Goal: Transaction & Acquisition: Obtain resource

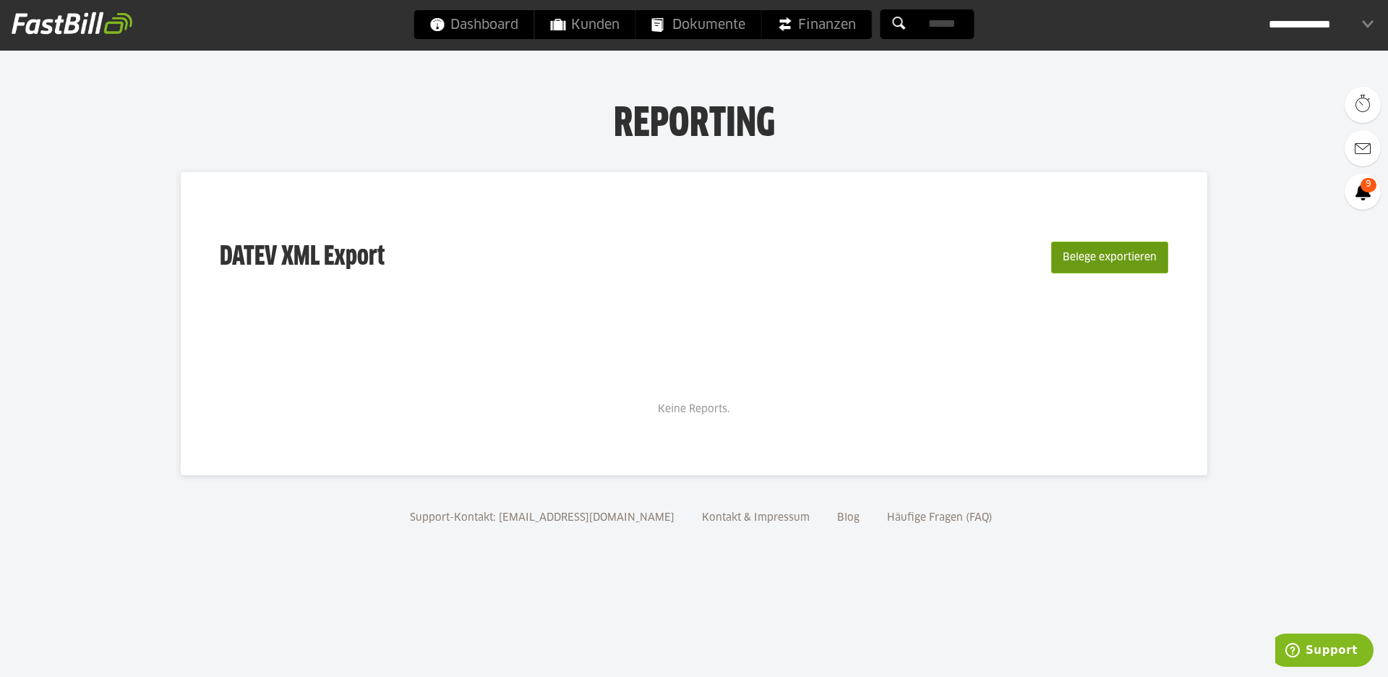
click at [1076, 260] on button "Belege exportieren" at bounding box center [1109, 257] width 117 height 32
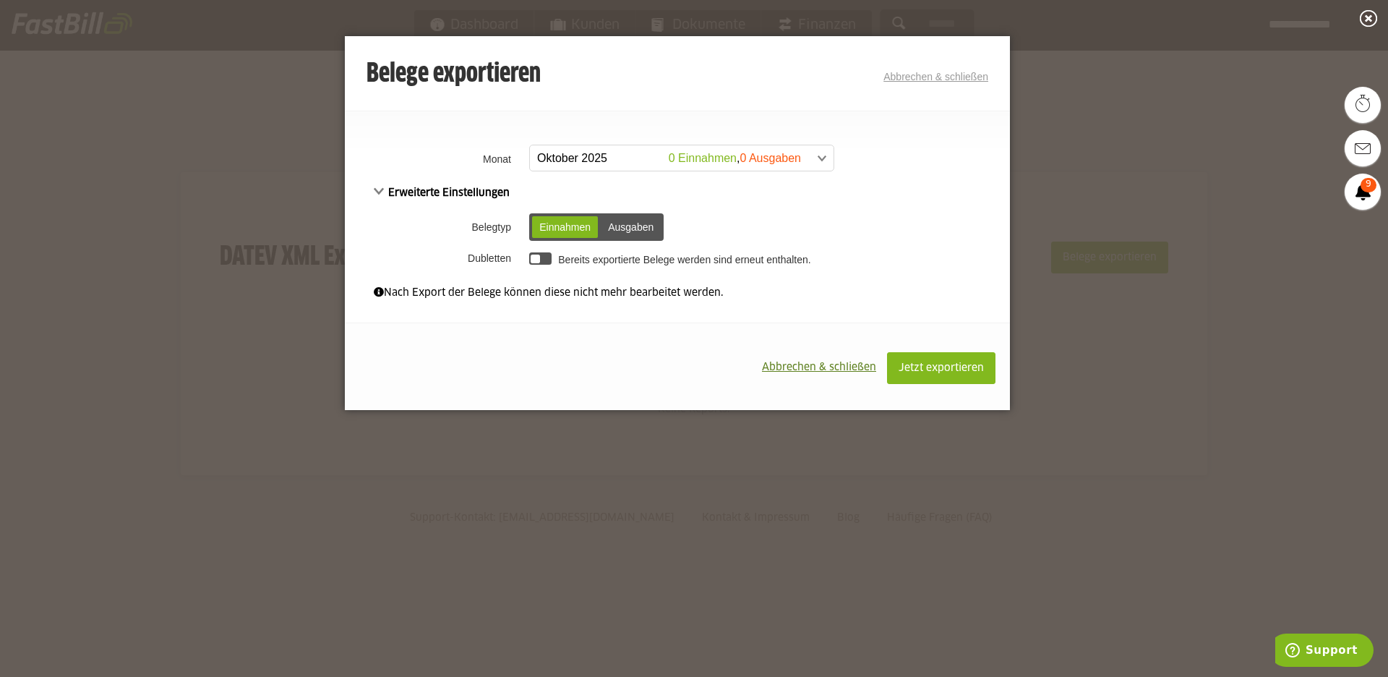
click at [816, 157] on span at bounding box center [675, 158] width 304 height 26
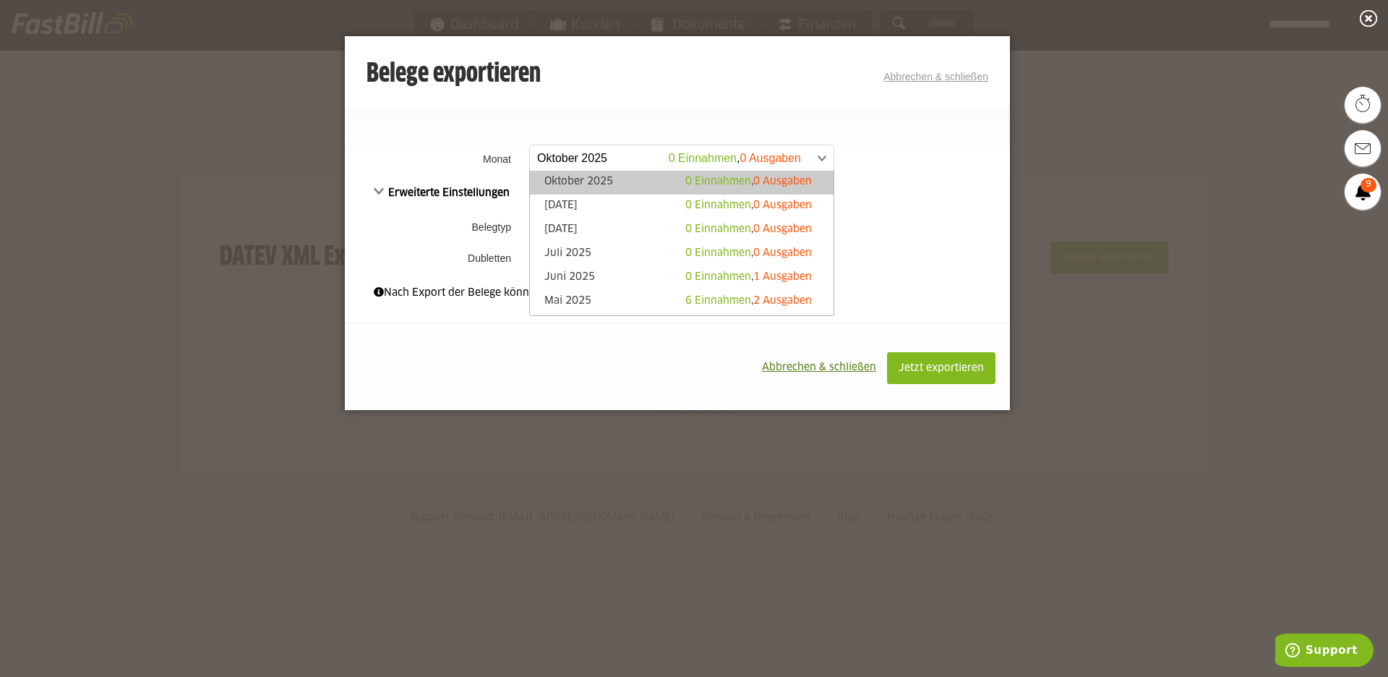
click at [816, 157] on span at bounding box center [675, 158] width 304 height 26
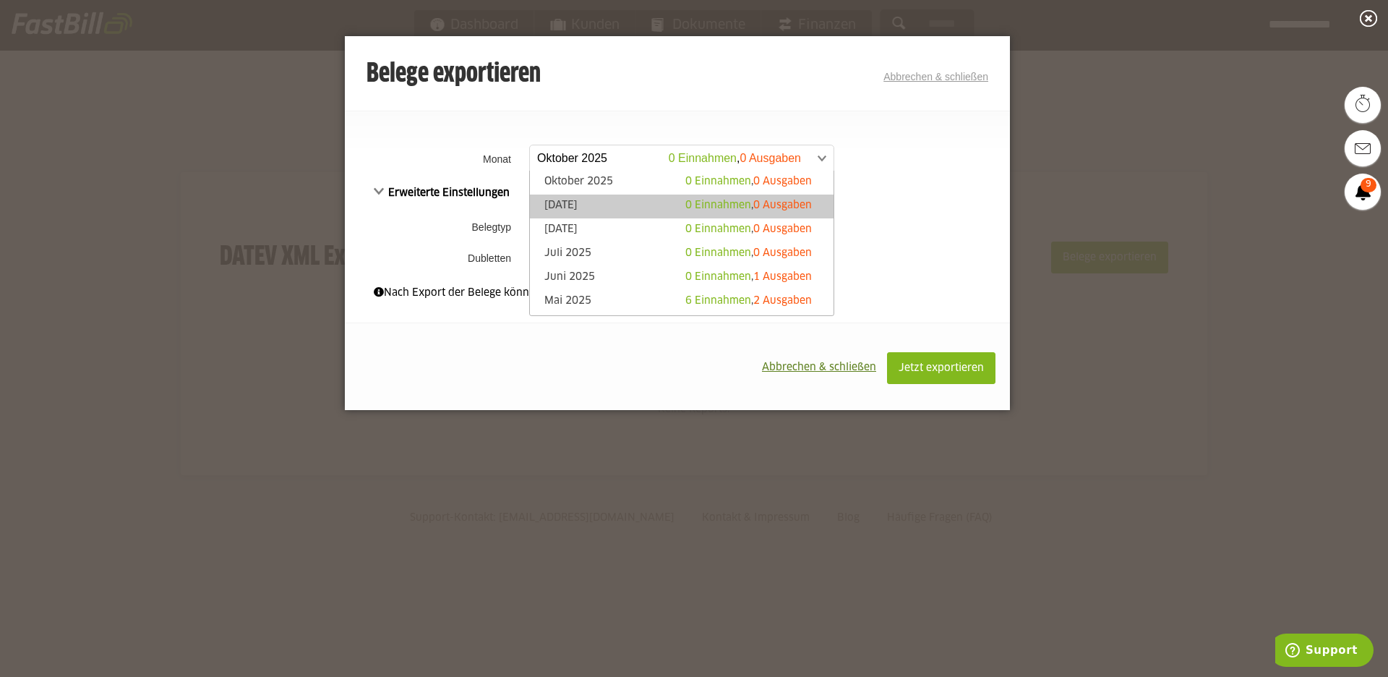
scroll to position [771, 0]
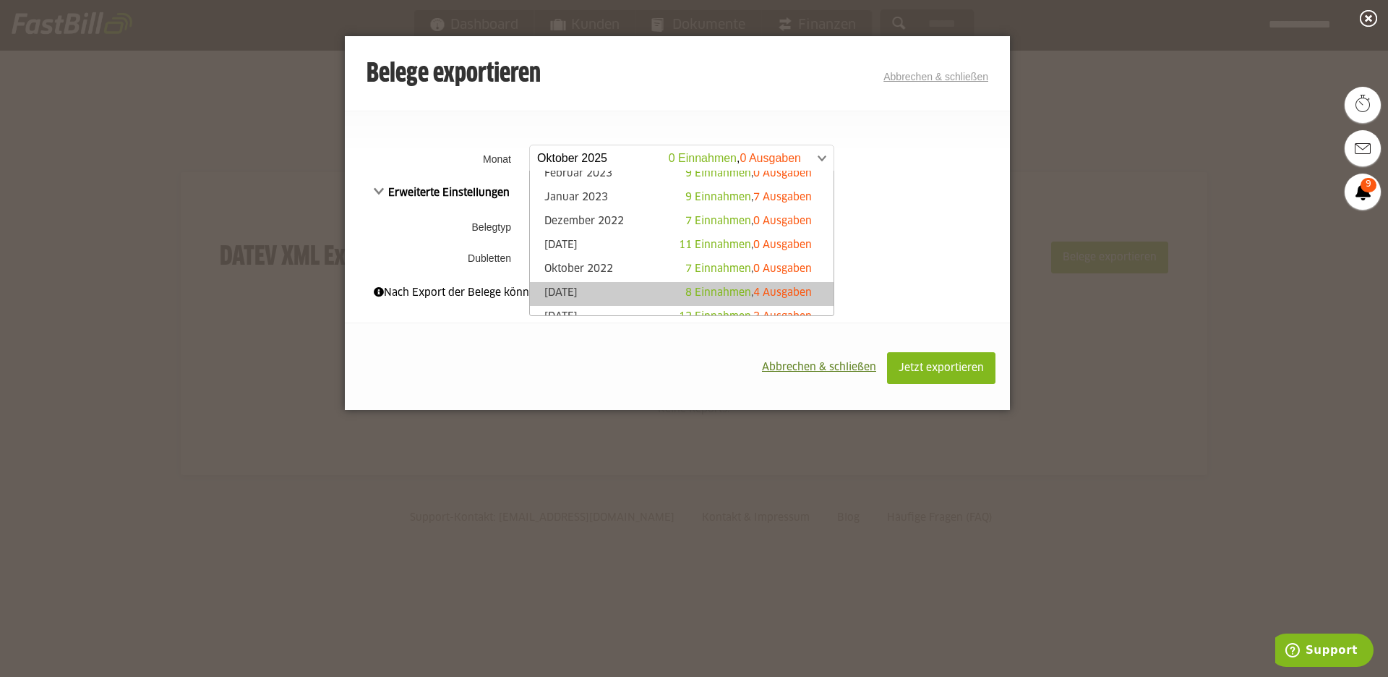
click at [594, 200] on link "Januar 2023 9 Einnahmen , 7 Ausgaben" at bounding box center [681, 198] width 289 height 17
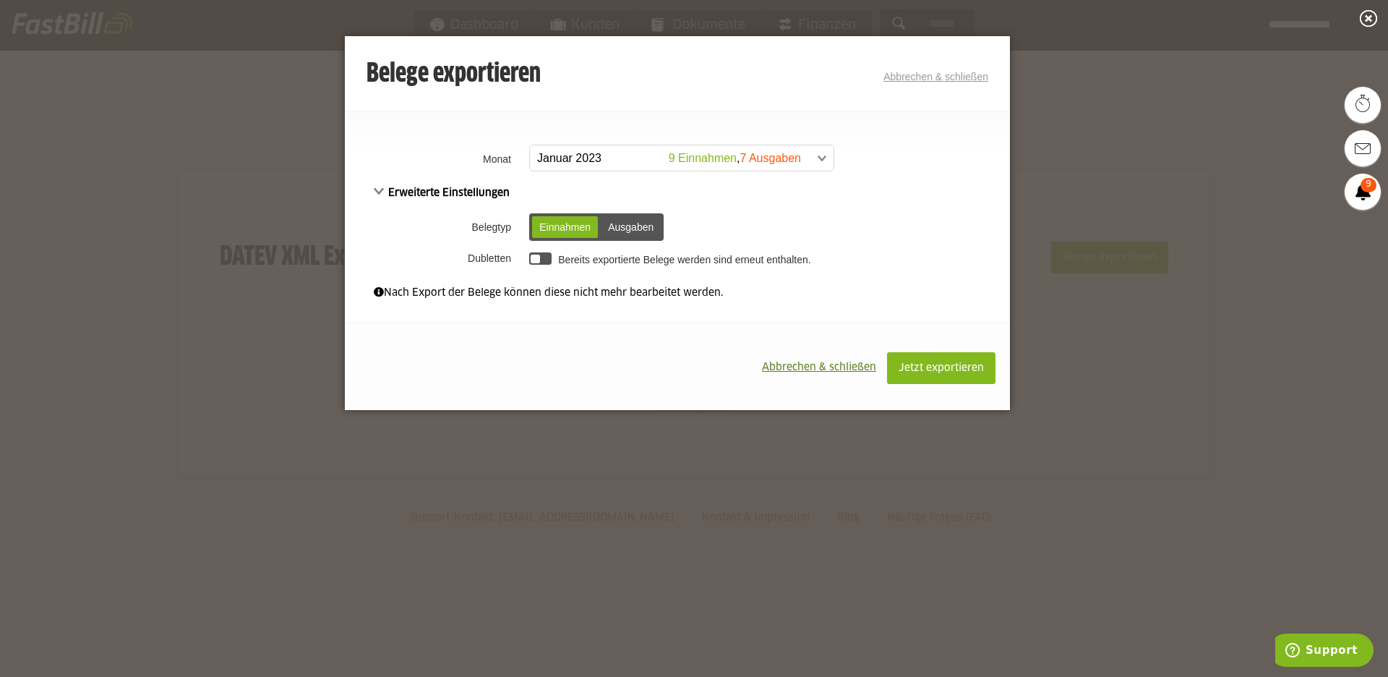
click at [475, 192] on span "Erweiterte Einstellungen" at bounding box center [442, 193] width 136 height 10
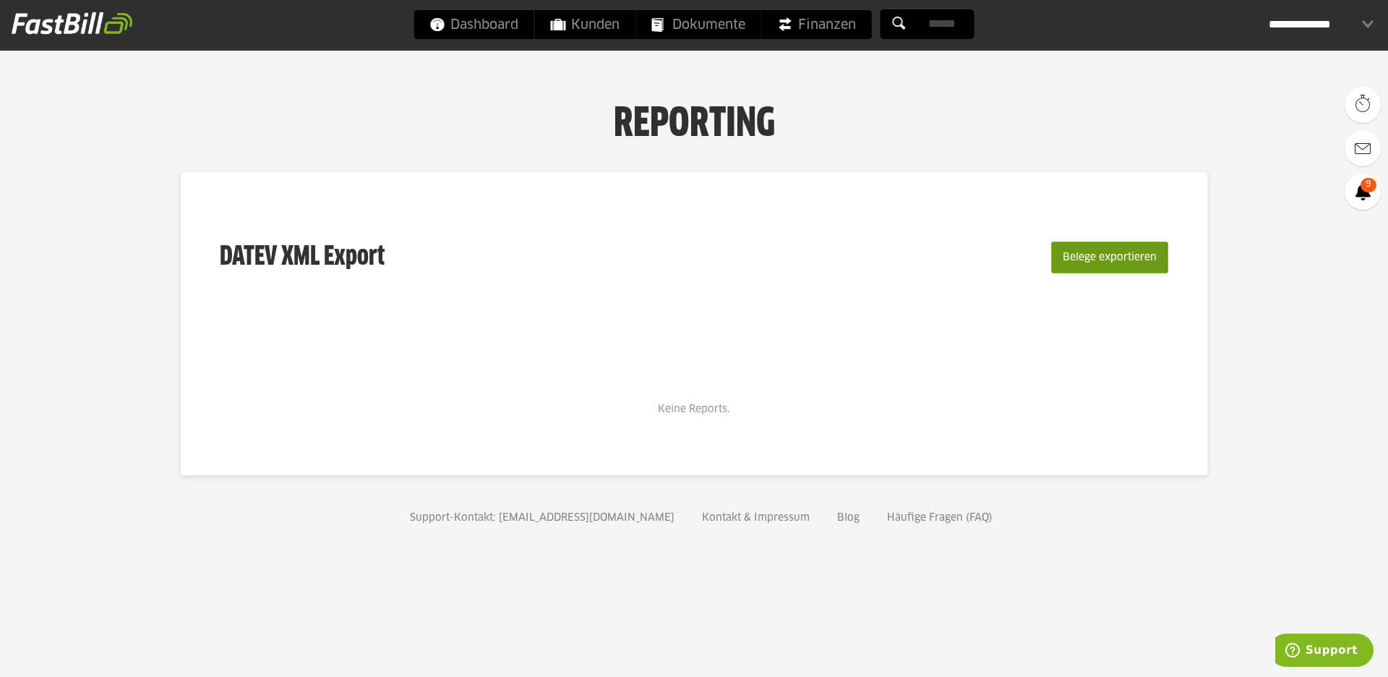
click at [1117, 249] on button "Belege exportieren" at bounding box center [1109, 257] width 117 height 32
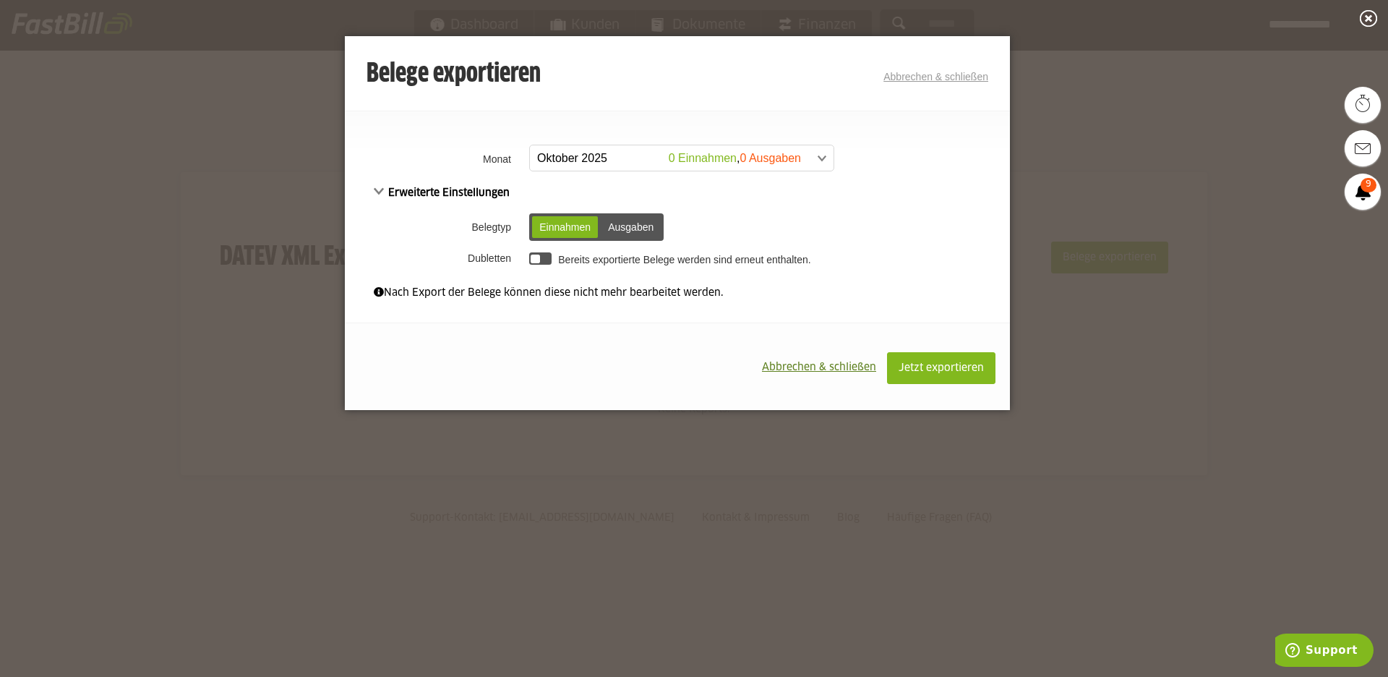
click at [738, 153] on span at bounding box center [675, 158] width 304 height 26
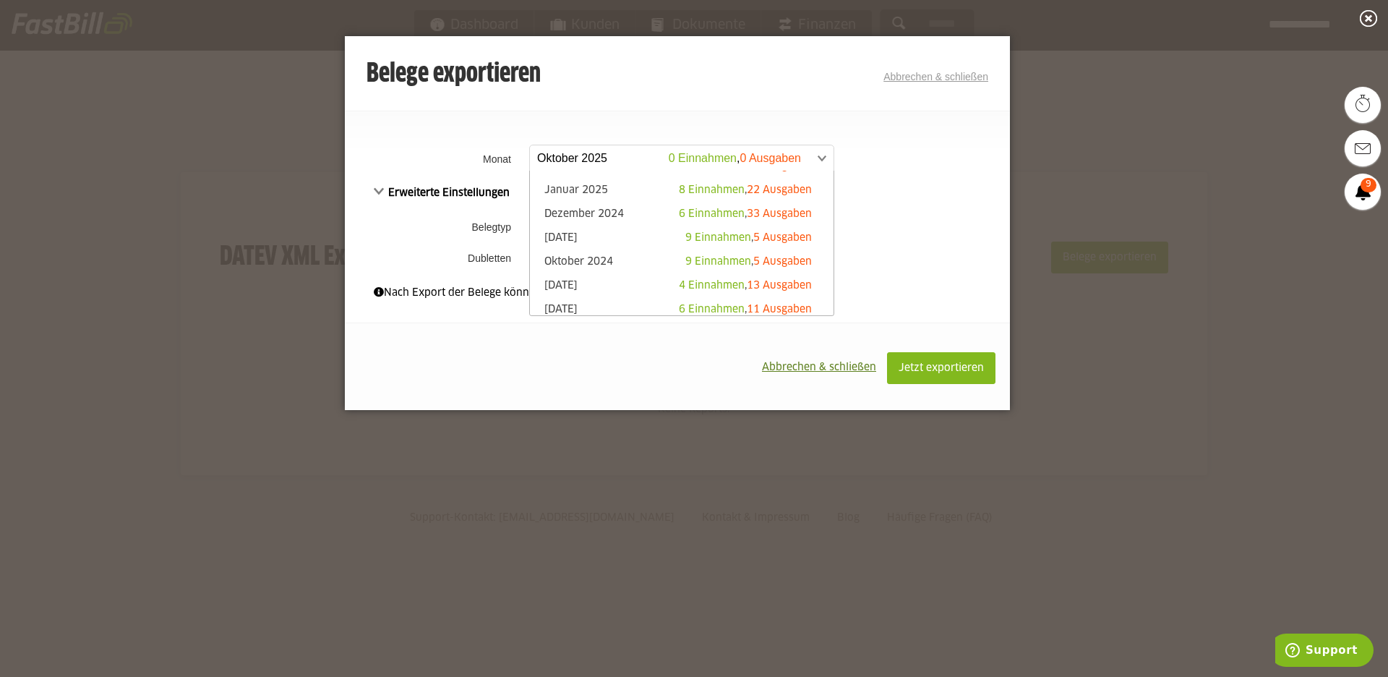
scroll to position [415, 0]
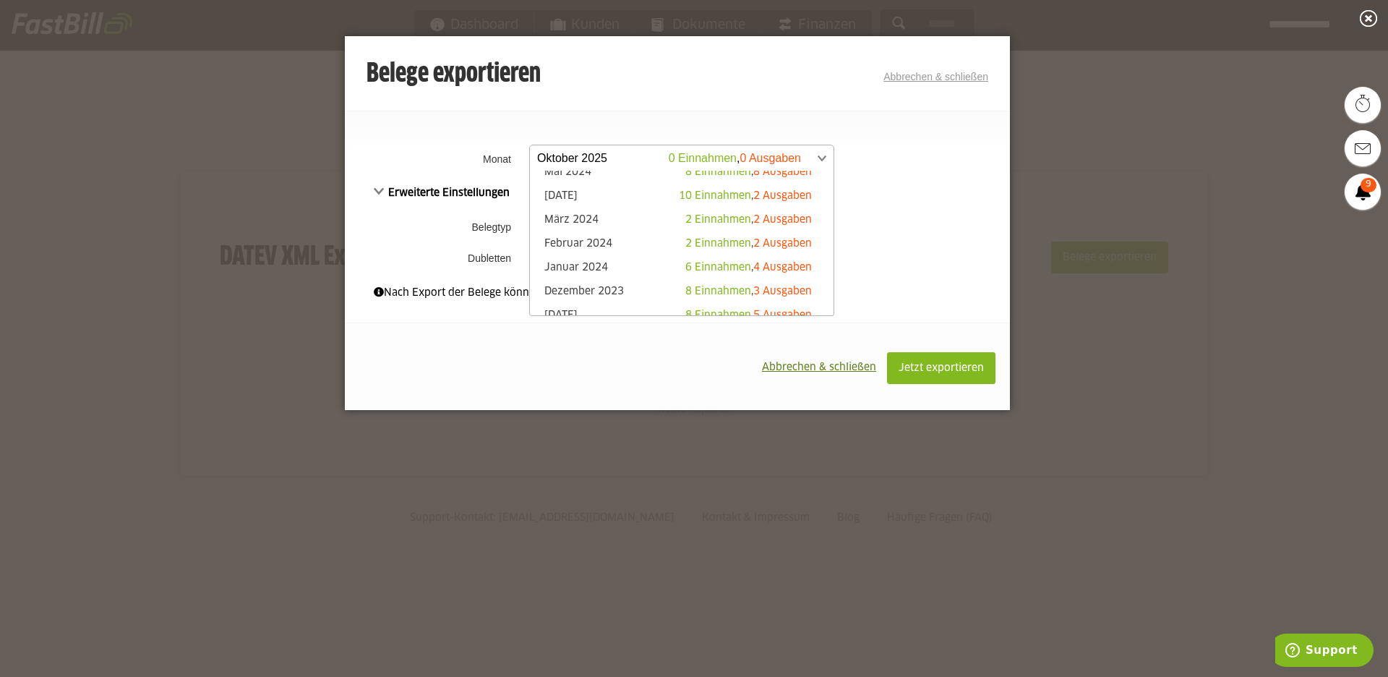
click at [606, 266] on link "Januar 2024 6 Einnahmen , 4 Ausgaben" at bounding box center [681, 268] width 289 height 17
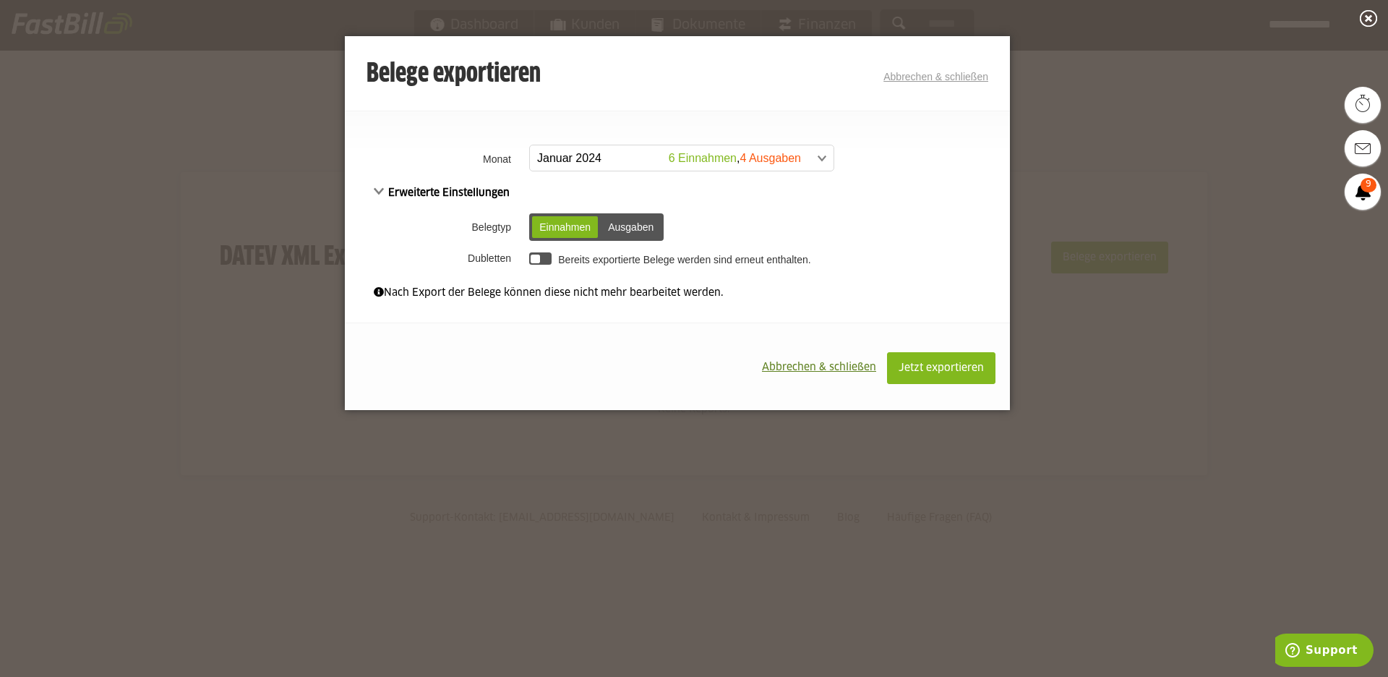
click at [624, 230] on div "Ausgaben" at bounding box center [631, 227] width 60 height 22
click at [564, 228] on div "Einnahmen" at bounding box center [565, 227] width 66 height 22
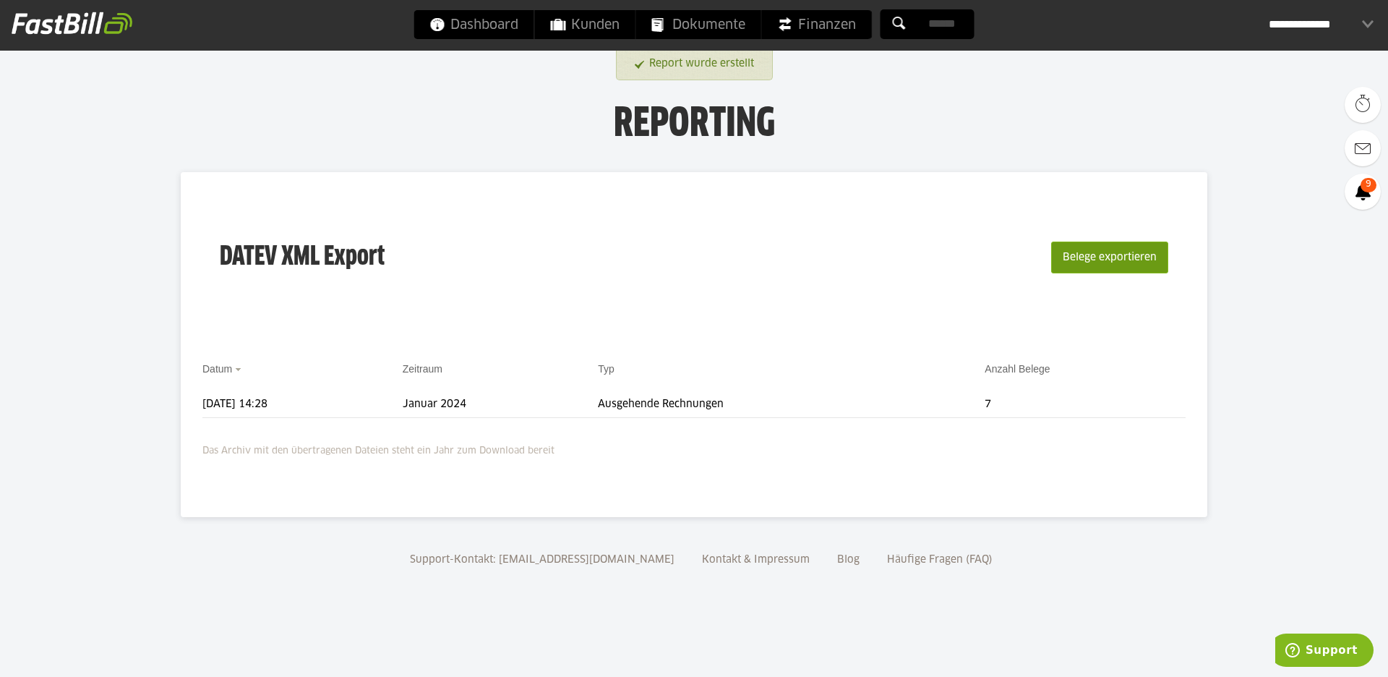
click at [1086, 264] on button "Belege exportieren" at bounding box center [1109, 257] width 117 height 32
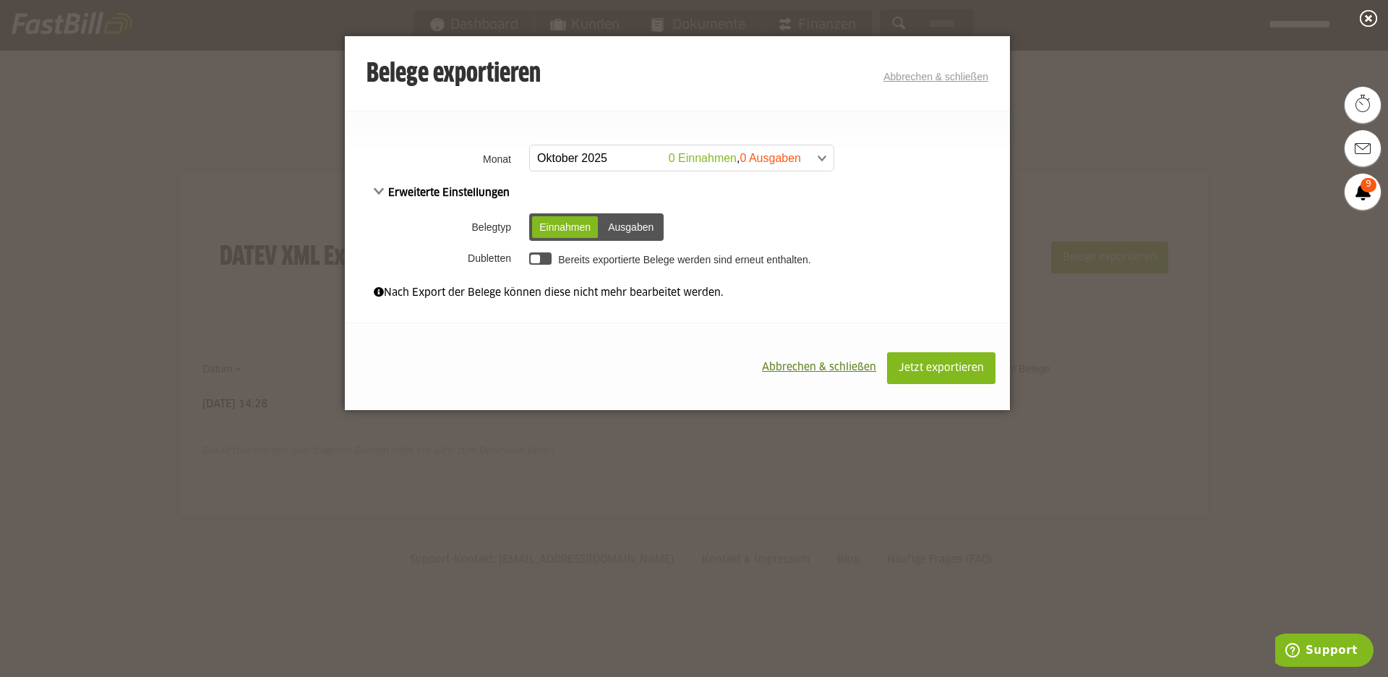
click at [651, 158] on span at bounding box center [675, 158] width 304 height 26
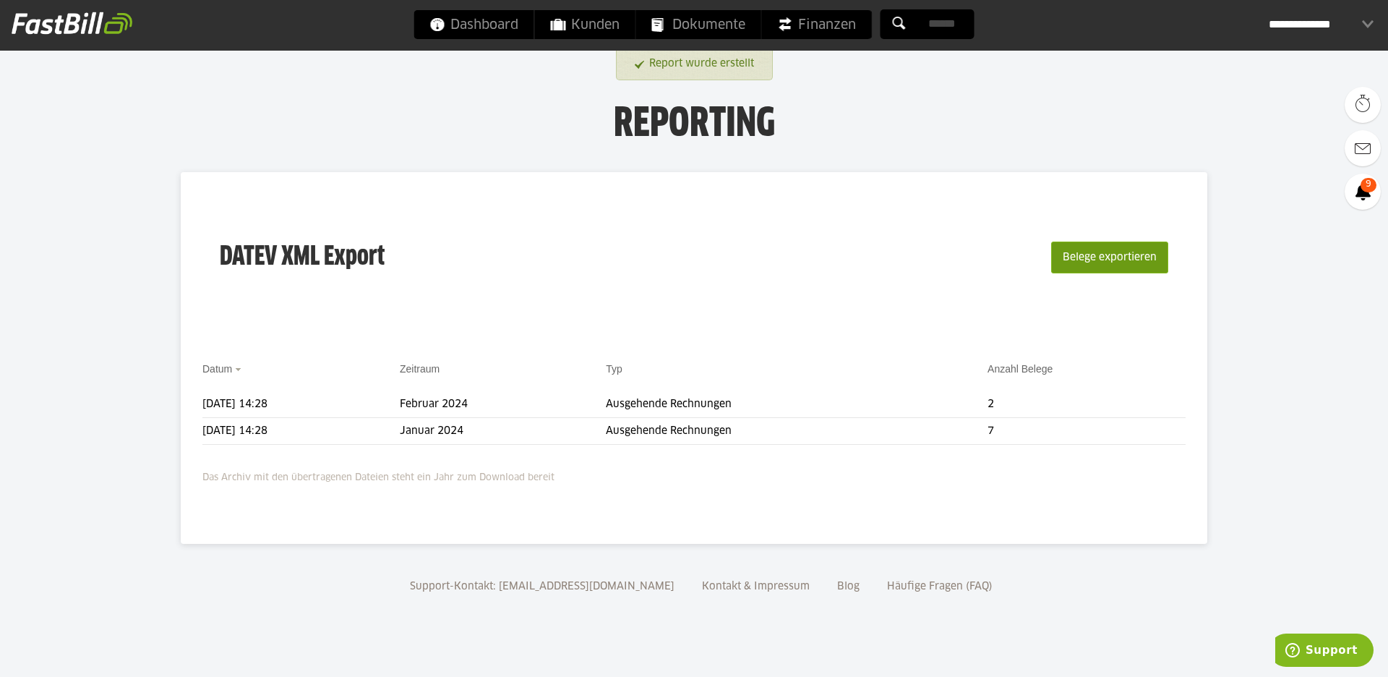
click at [1129, 250] on button "Belege exportieren" at bounding box center [1109, 257] width 117 height 32
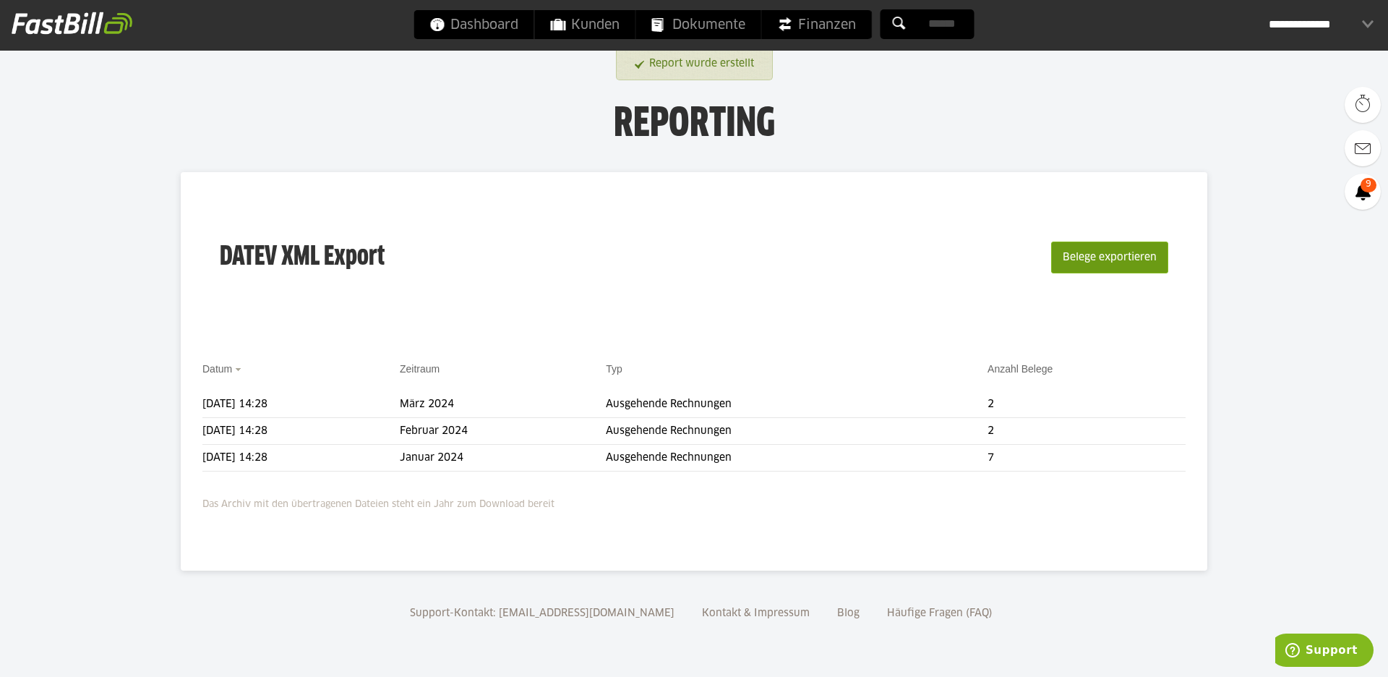
click at [1118, 266] on button "Belege exportieren" at bounding box center [1109, 257] width 117 height 32
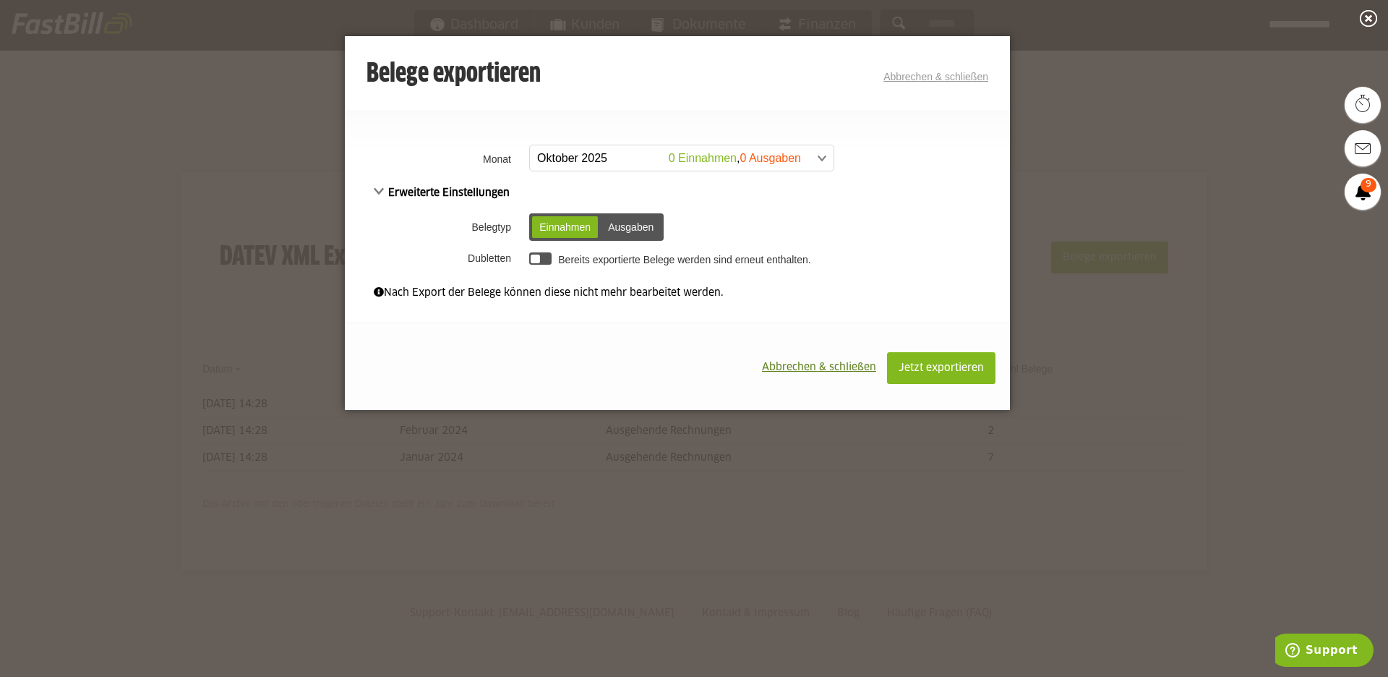
click at [622, 163] on span at bounding box center [675, 158] width 304 height 26
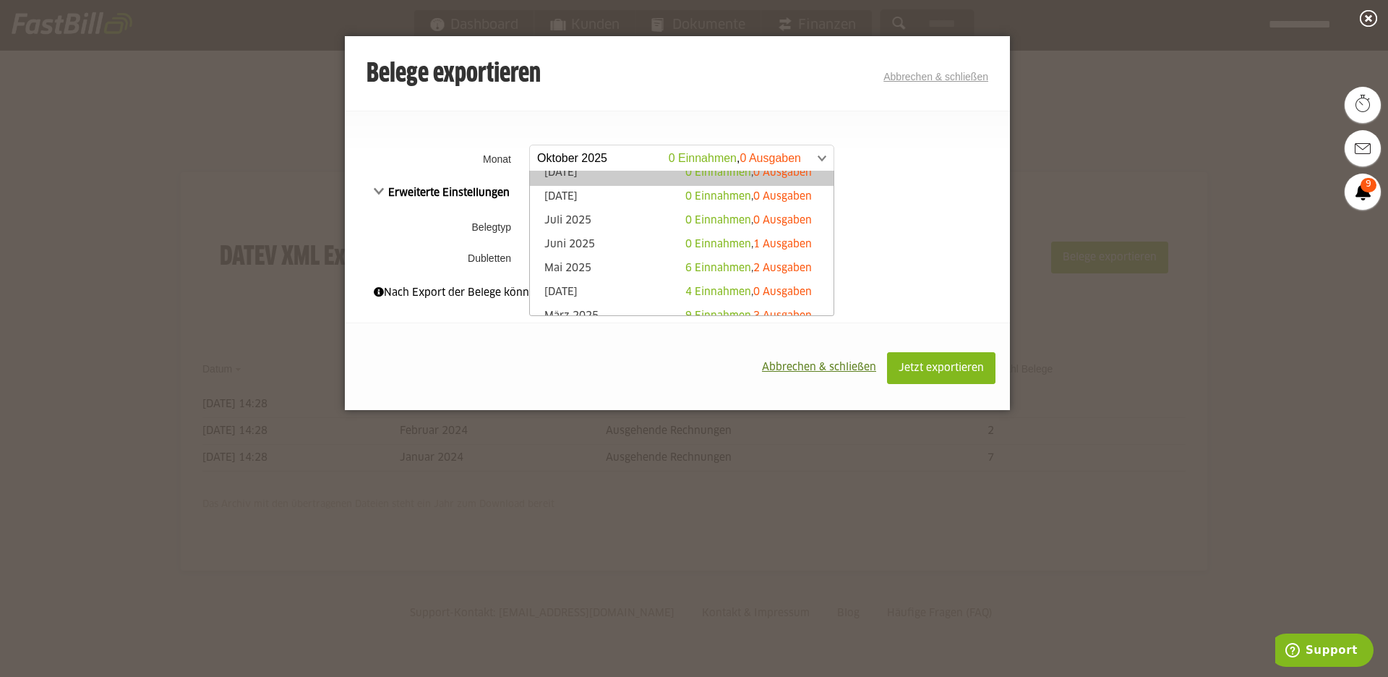
scroll to position [74, 0]
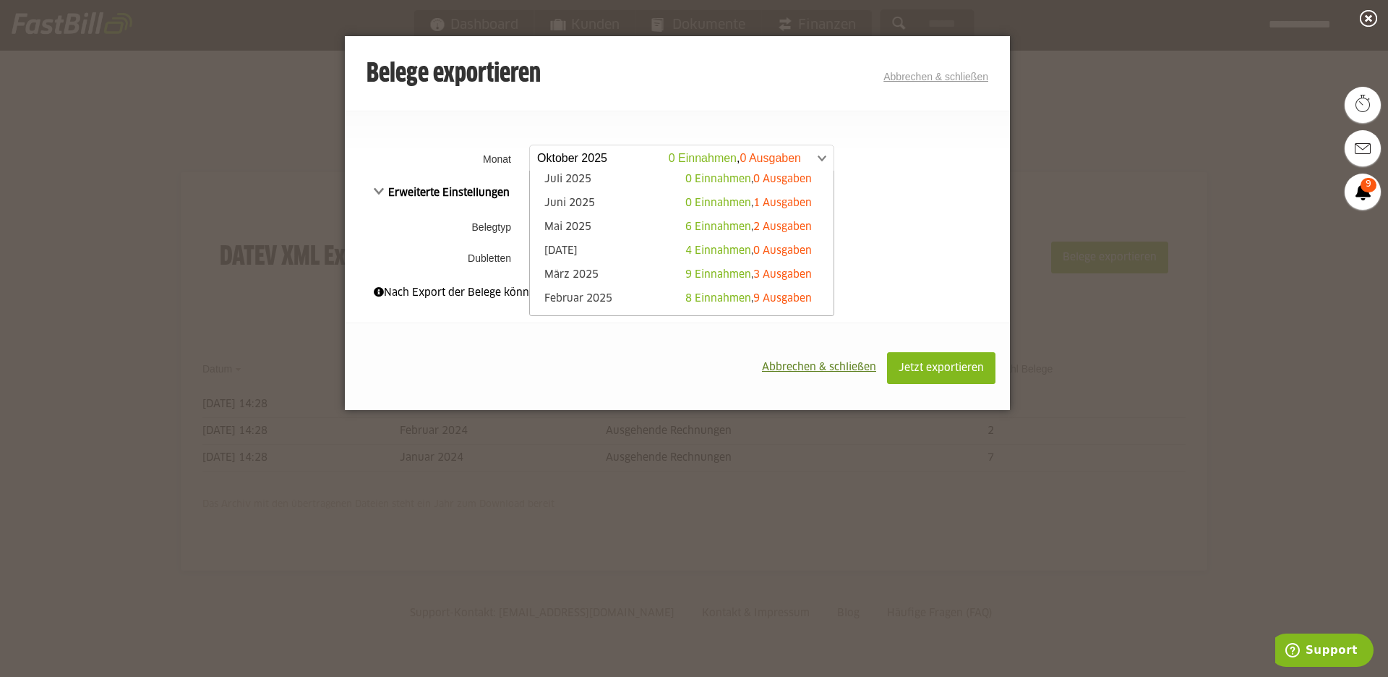
click at [602, 246] on link "April 2025 4 Einnahmen , 0 Ausgaben" at bounding box center [681, 252] width 289 height 17
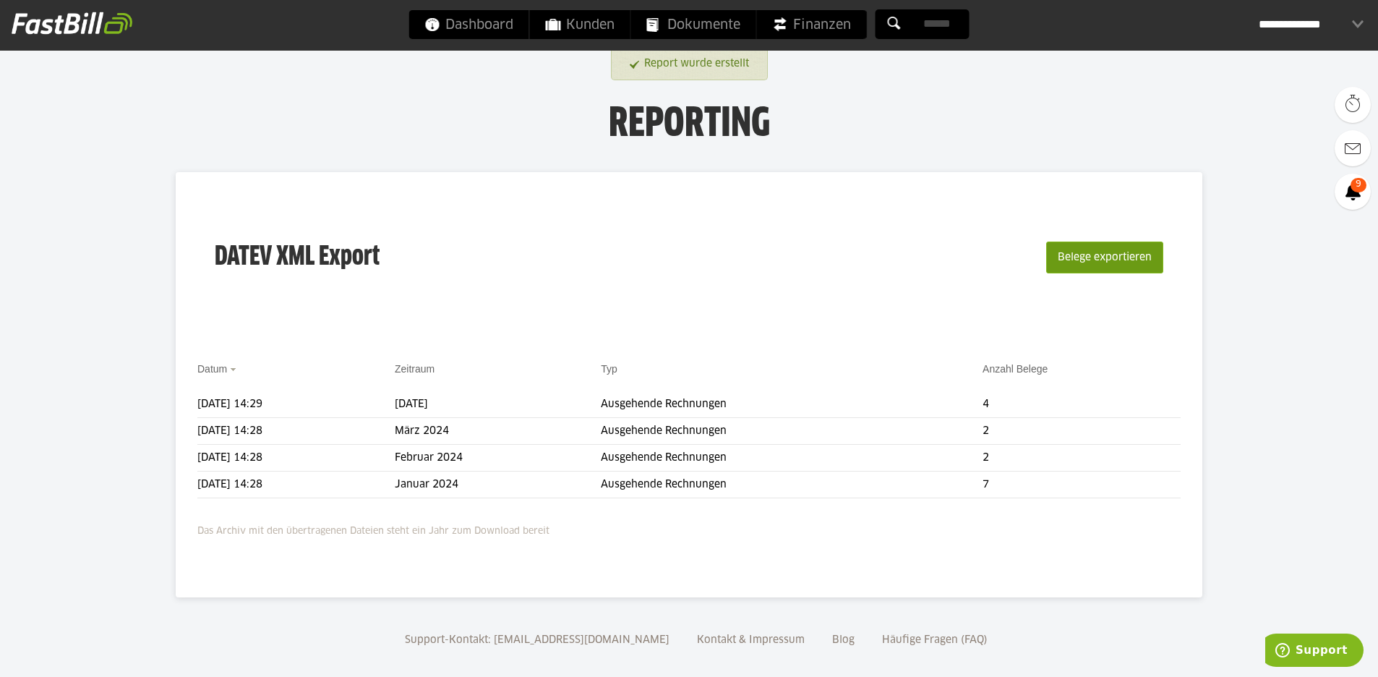
click at [1111, 258] on button "Belege exportieren" at bounding box center [1104, 257] width 117 height 32
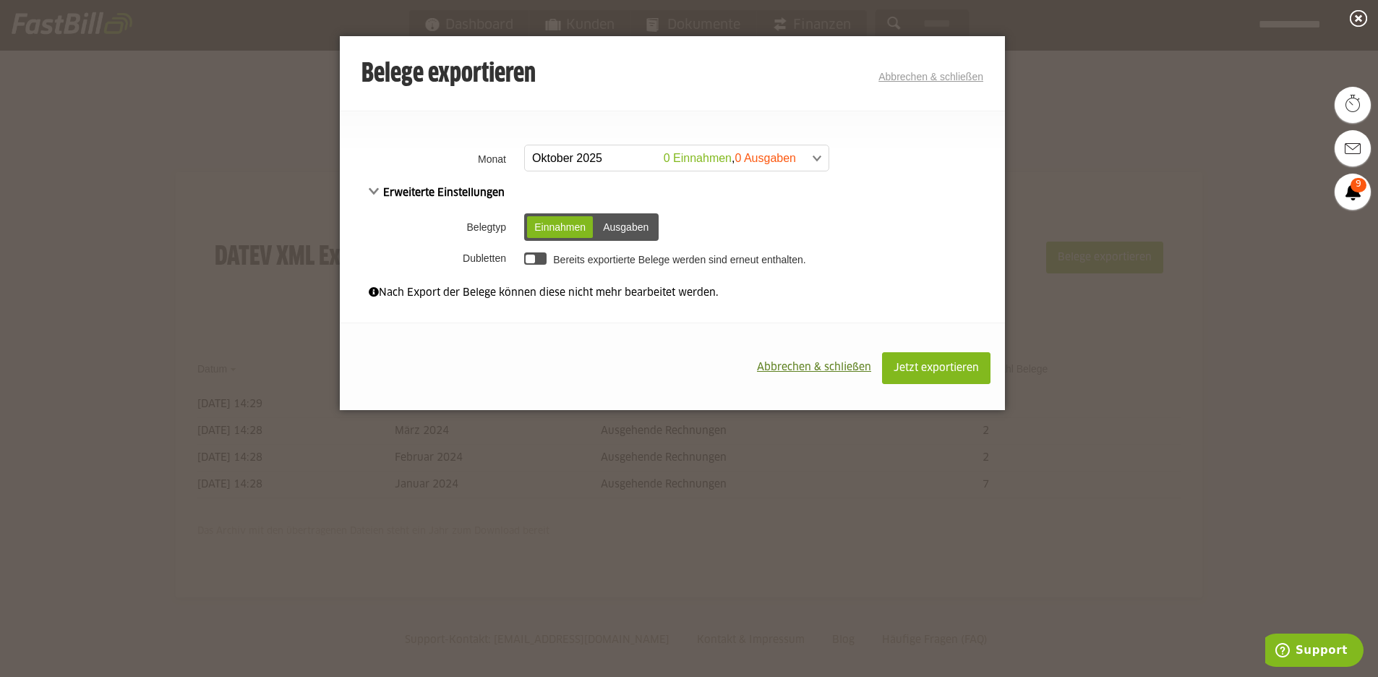
click at [685, 168] on span at bounding box center [670, 158] width 304 height 26
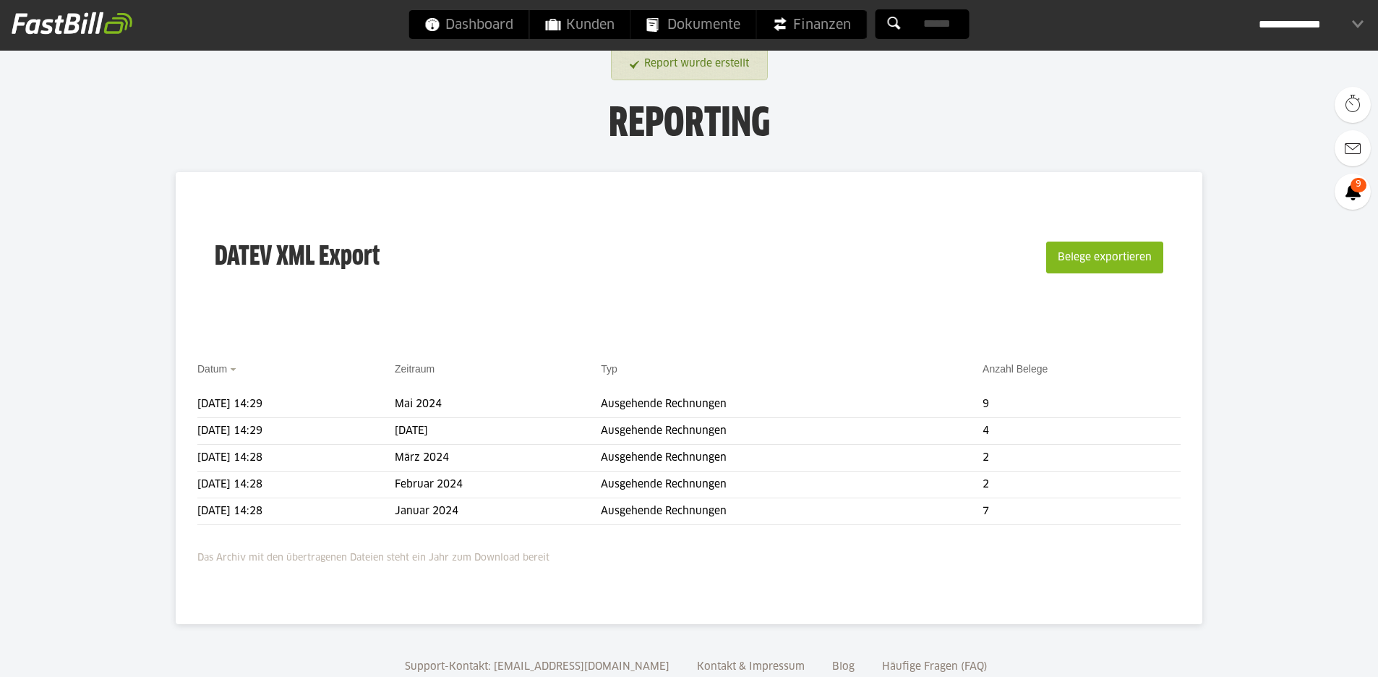
click at [1103, 263] on button "Belege exportieren" at bounding box center [1104, 257] width 117 height 32
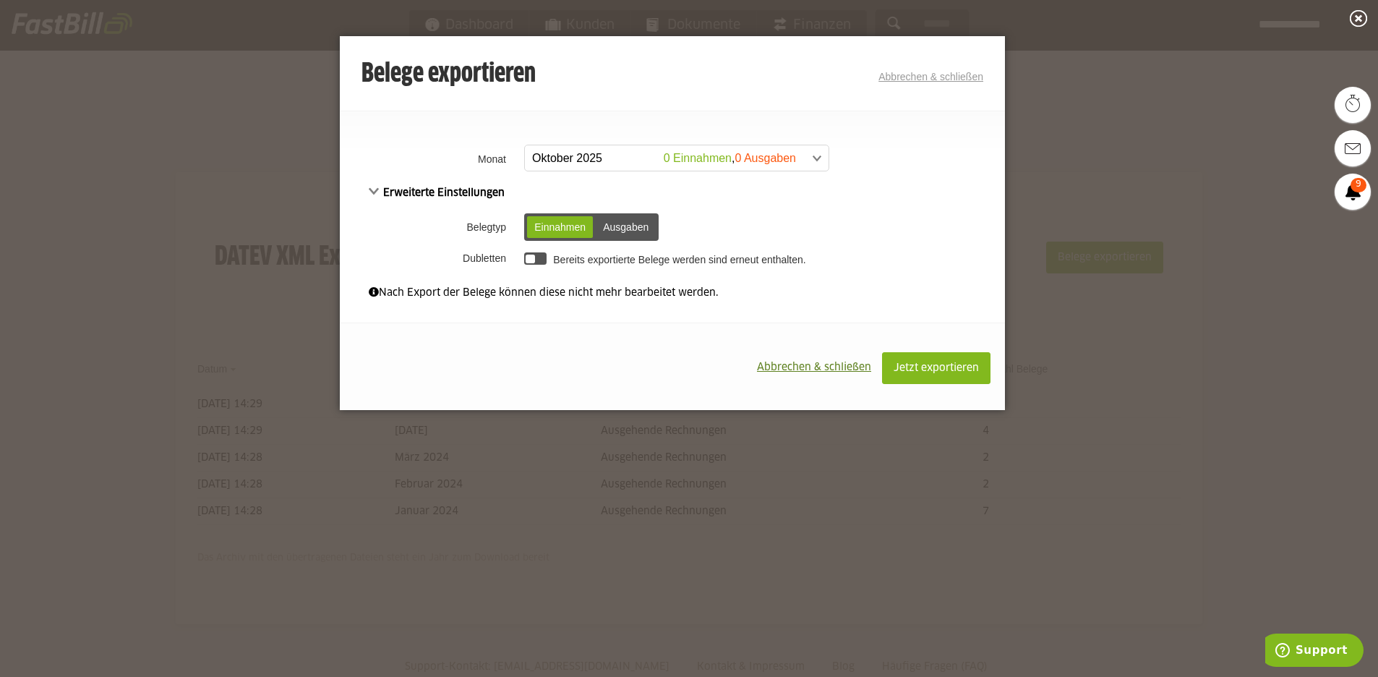
click at [619, 164] on span at bounding box center [670, 158] width 304 height 26
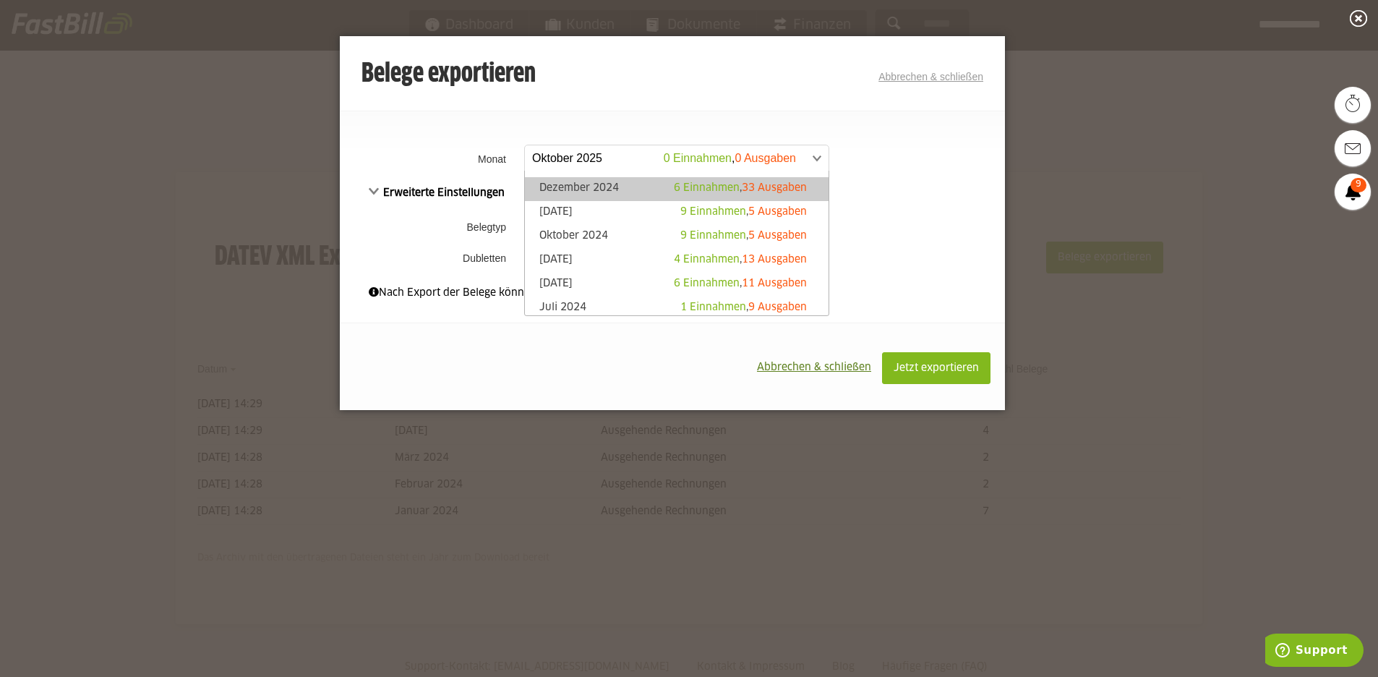
scroll to position [292, 0]
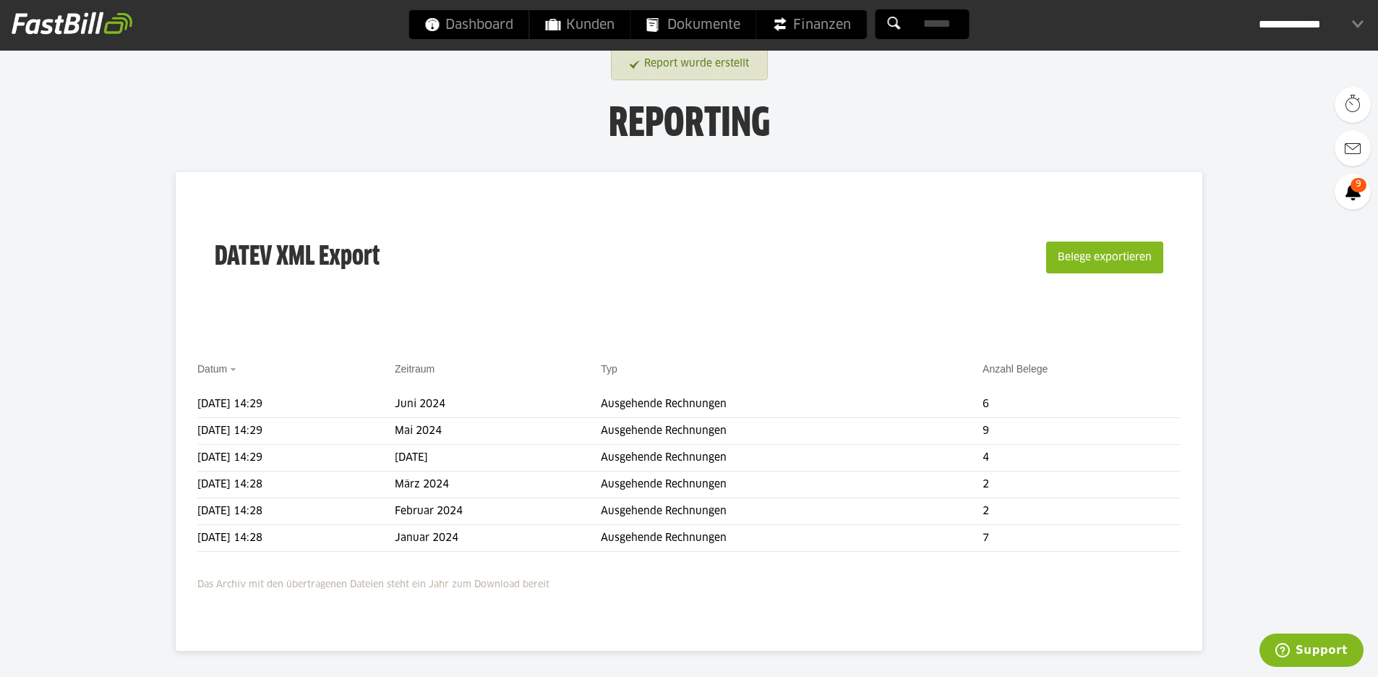
click at [1104, 263] on button "Belege exportieren" at bounding box center [1104, 257] width 117 height 32
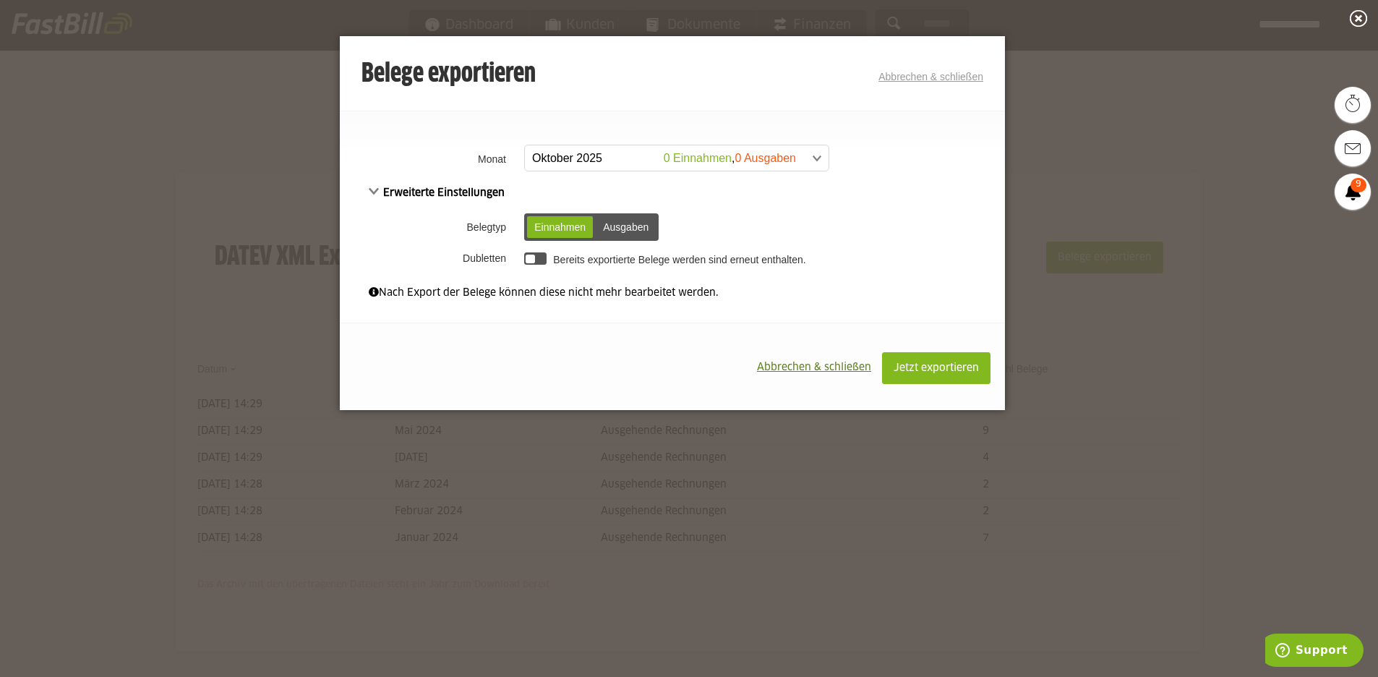
click at [645, 159] on span at bounding box center [670, 158] width 304 height 26
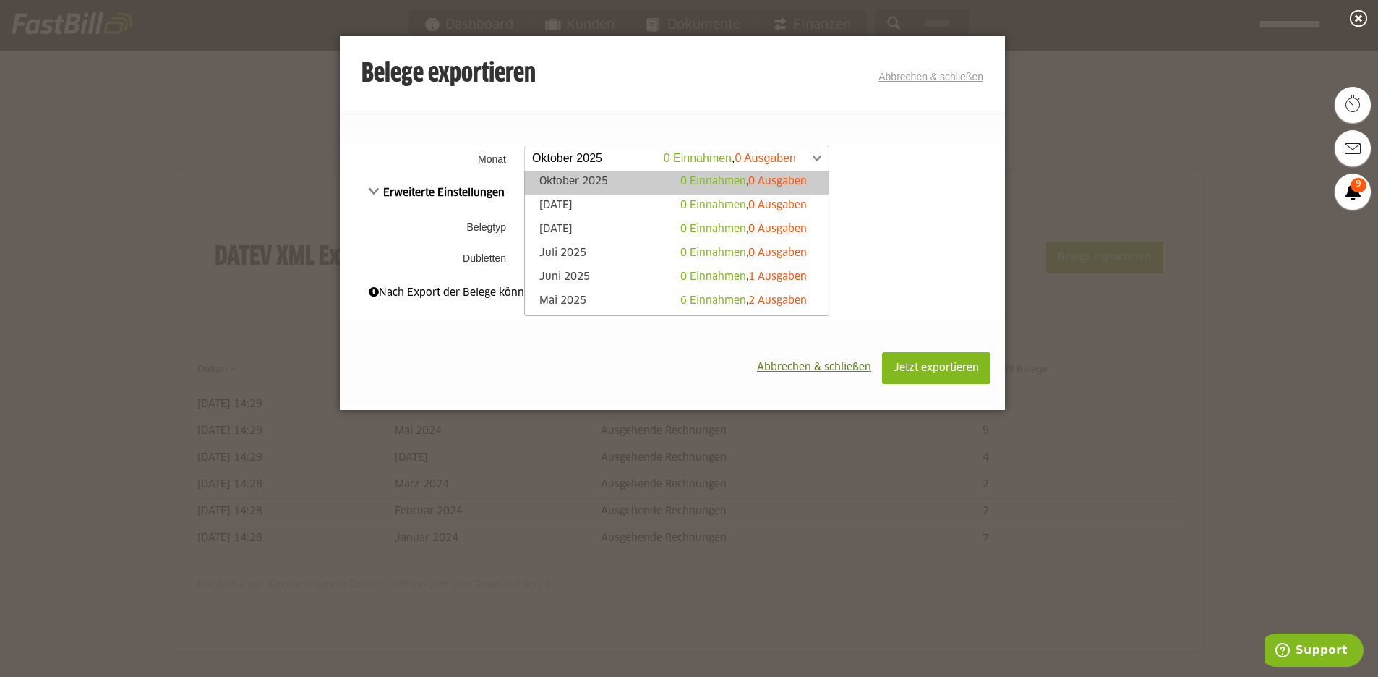
scroll to position [155, 0]
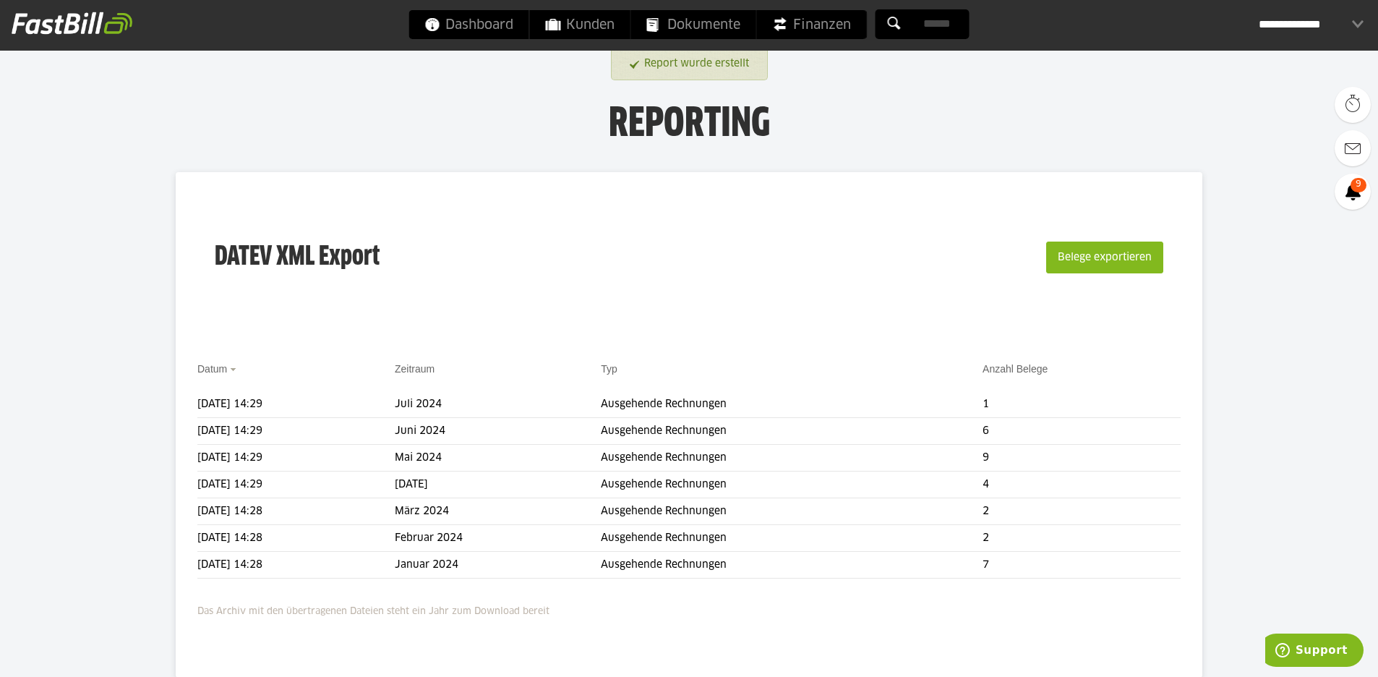
click at [1087, 261] on button "Belege exportieren" at bounding box center [1104, 257] width 117 height 32
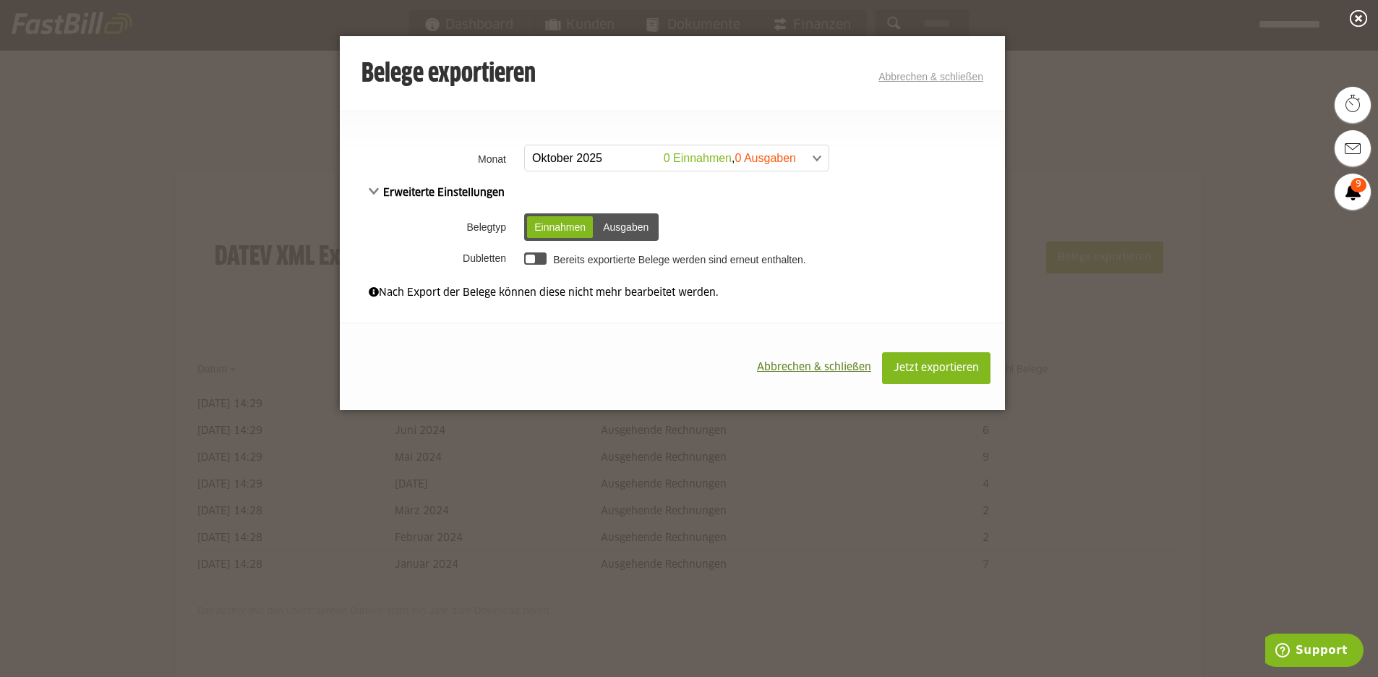
click at [607, 160] on span at bounding box center [670, 158] width 304 height 26
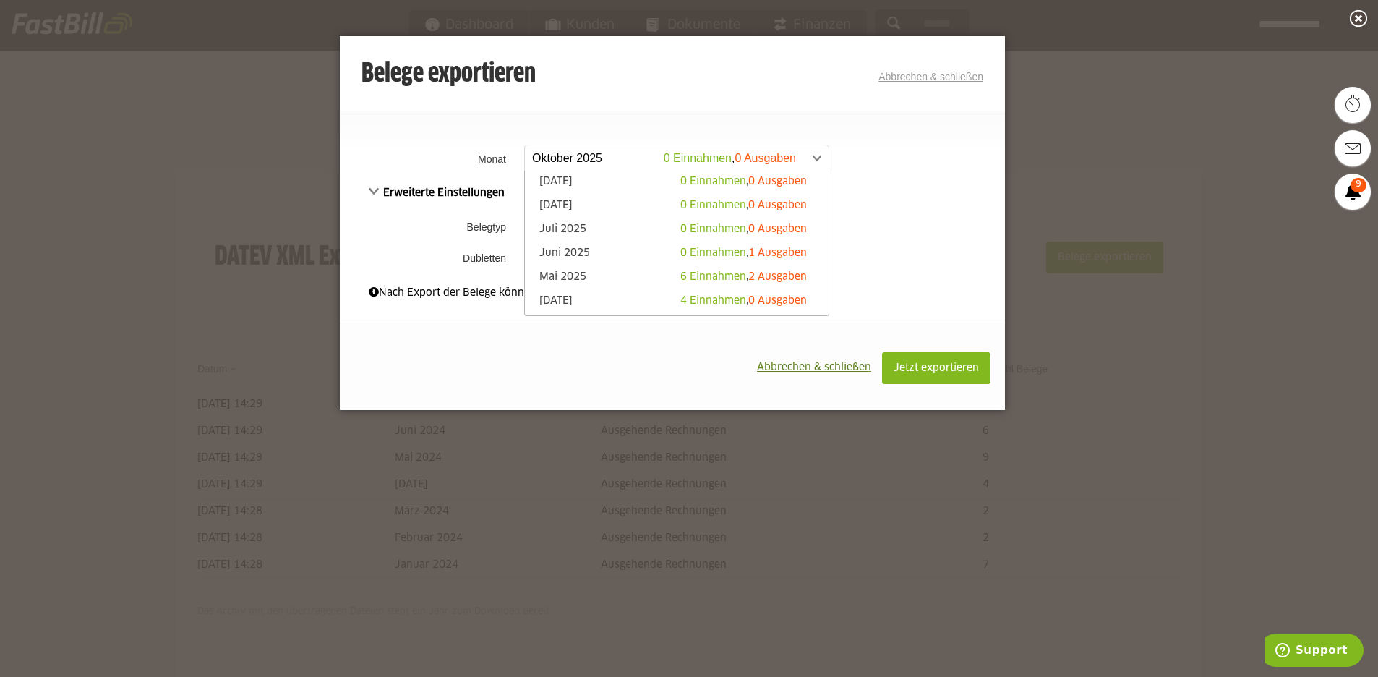
scroll to position [65, 0]
click at [630, 158] on span at bounding box center [670, 158] width 304 height 26
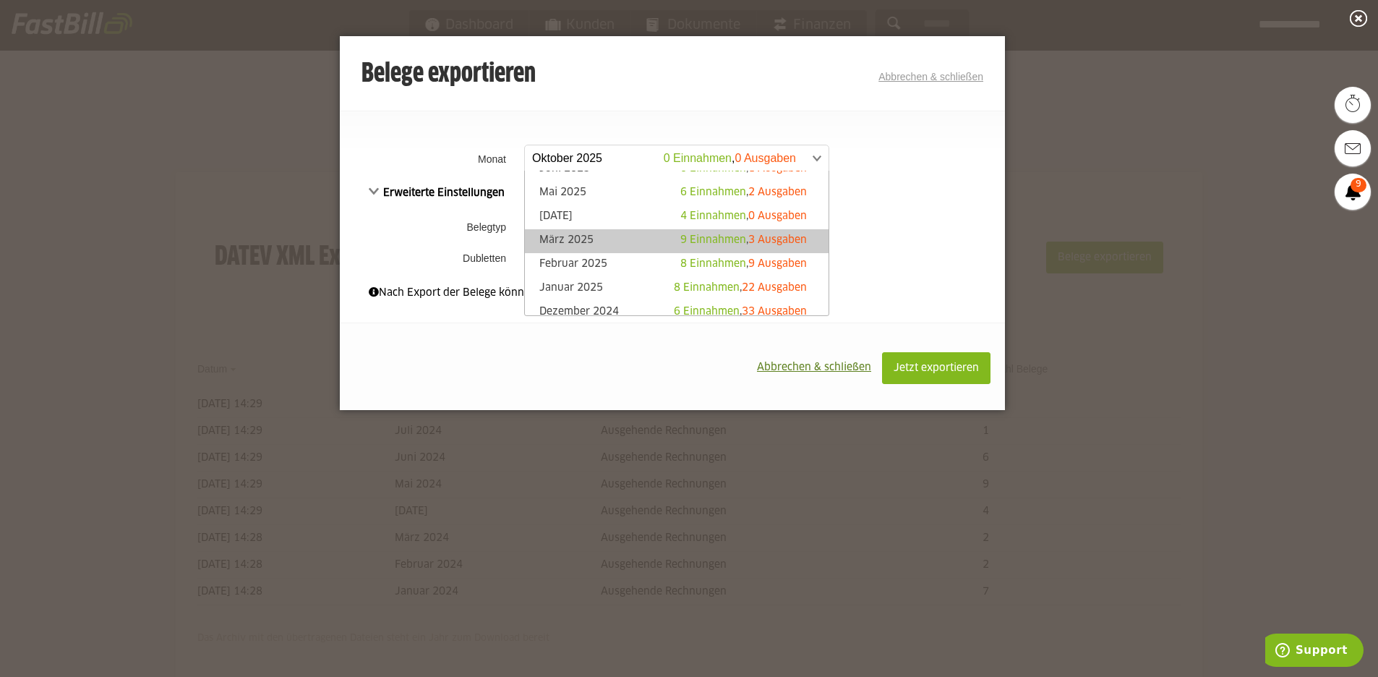
scroll to position [111, 0]
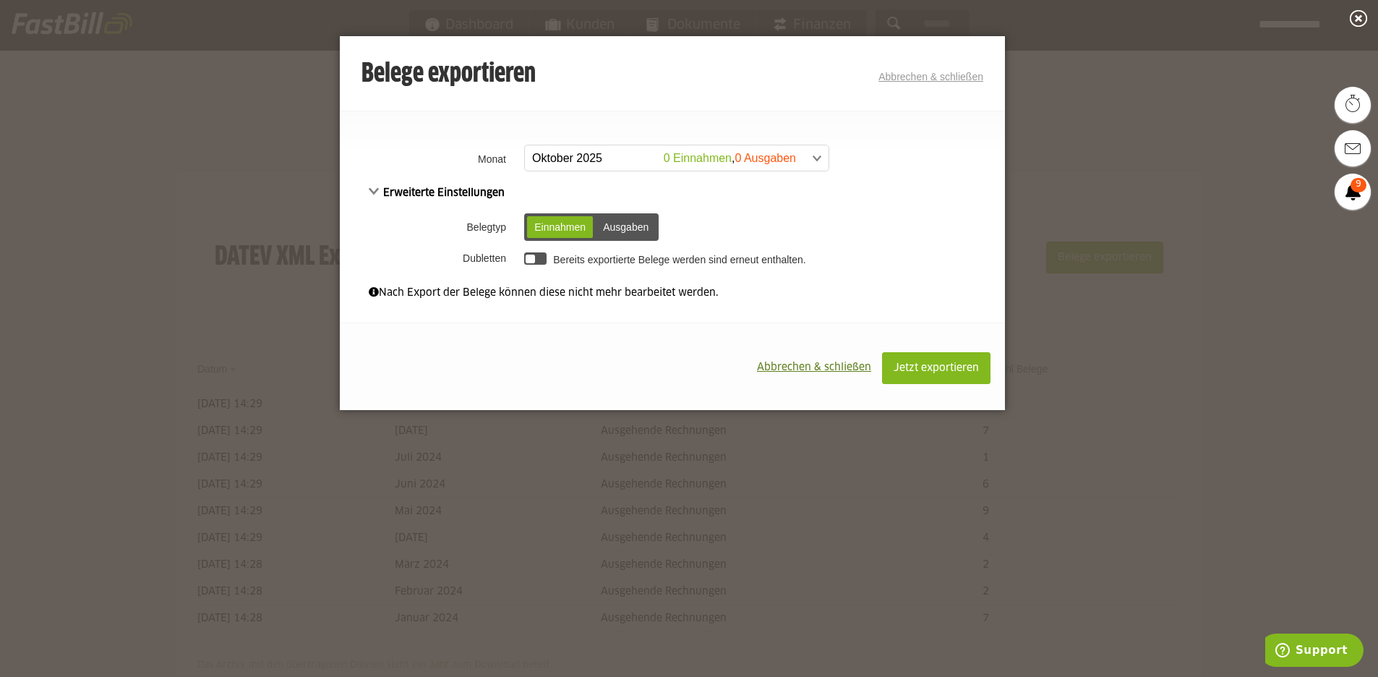
click at [625, 166] on span at bounding box center [670, 158] width 304 height 26
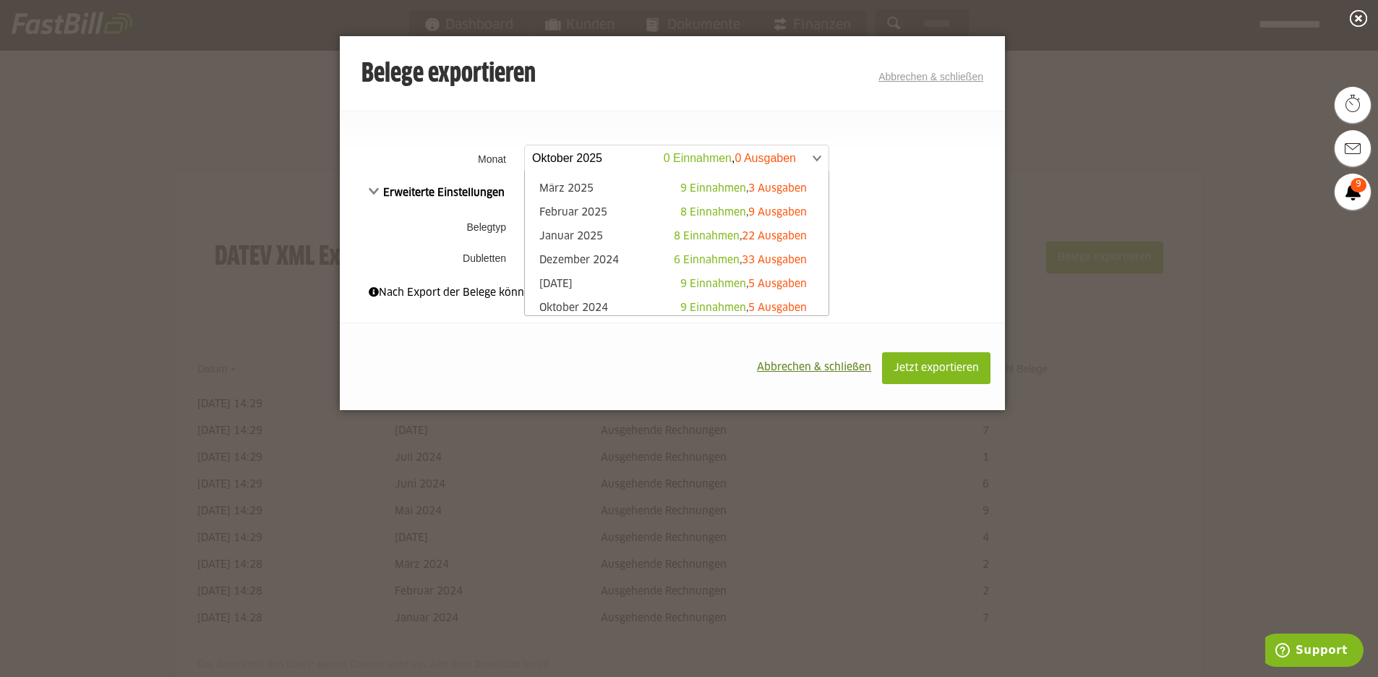
scroll to position [293, 0]
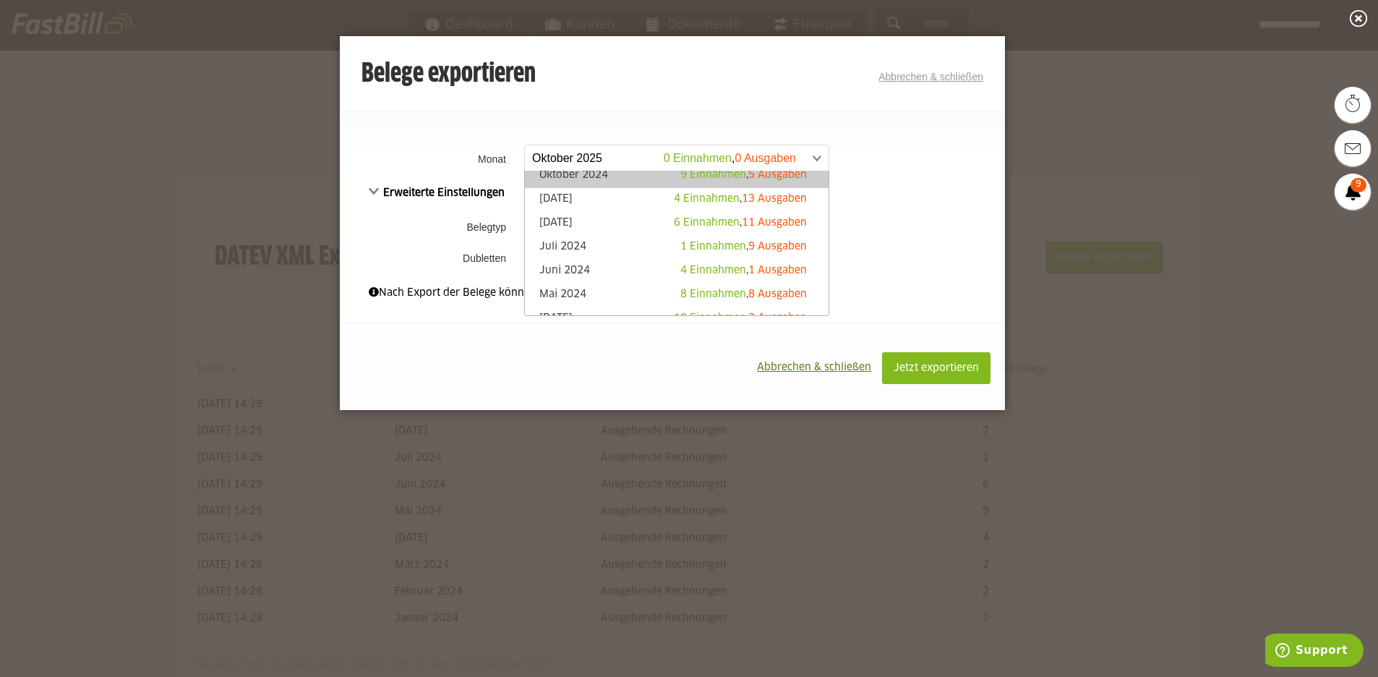
click at [594, 182] on link "Oktober 2024 9 Einnahmen , 5 Ausgaben" at bounding box center [676, 176] width 289 height 17
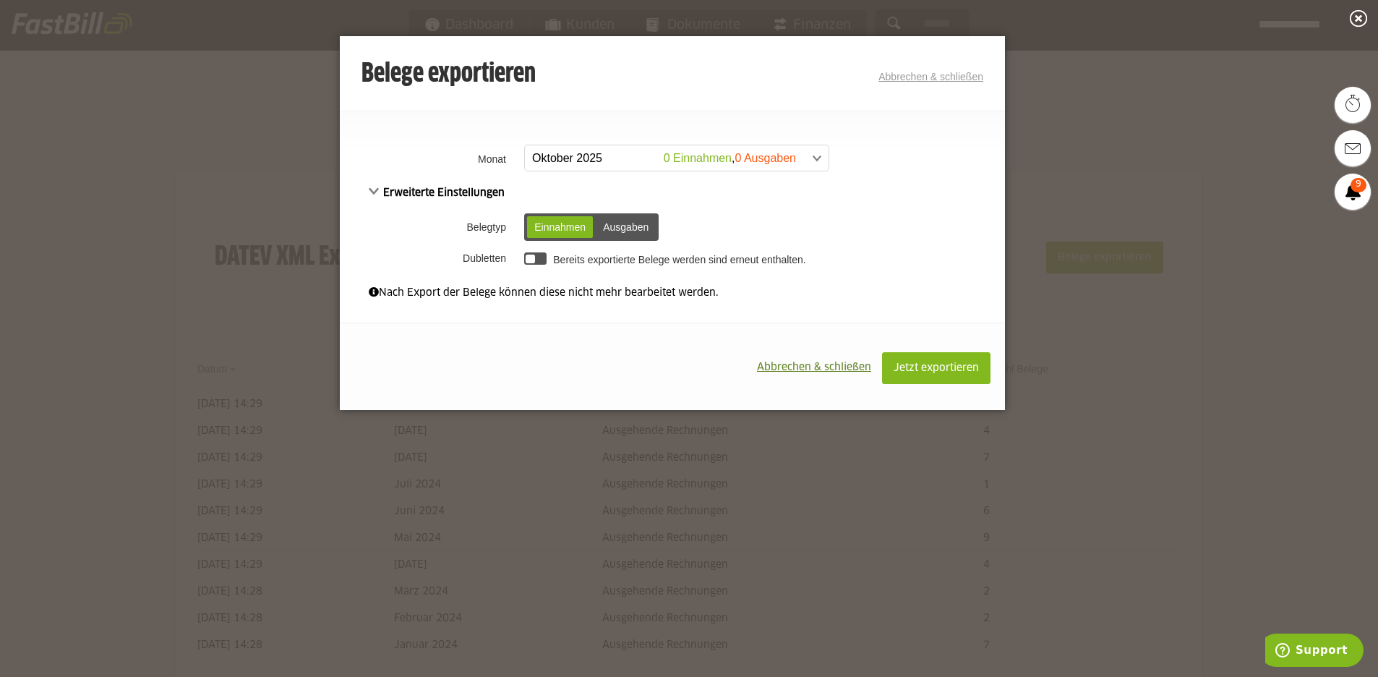
click at [590, 150] on span at bounding box center [670, 158] width 304 height 26
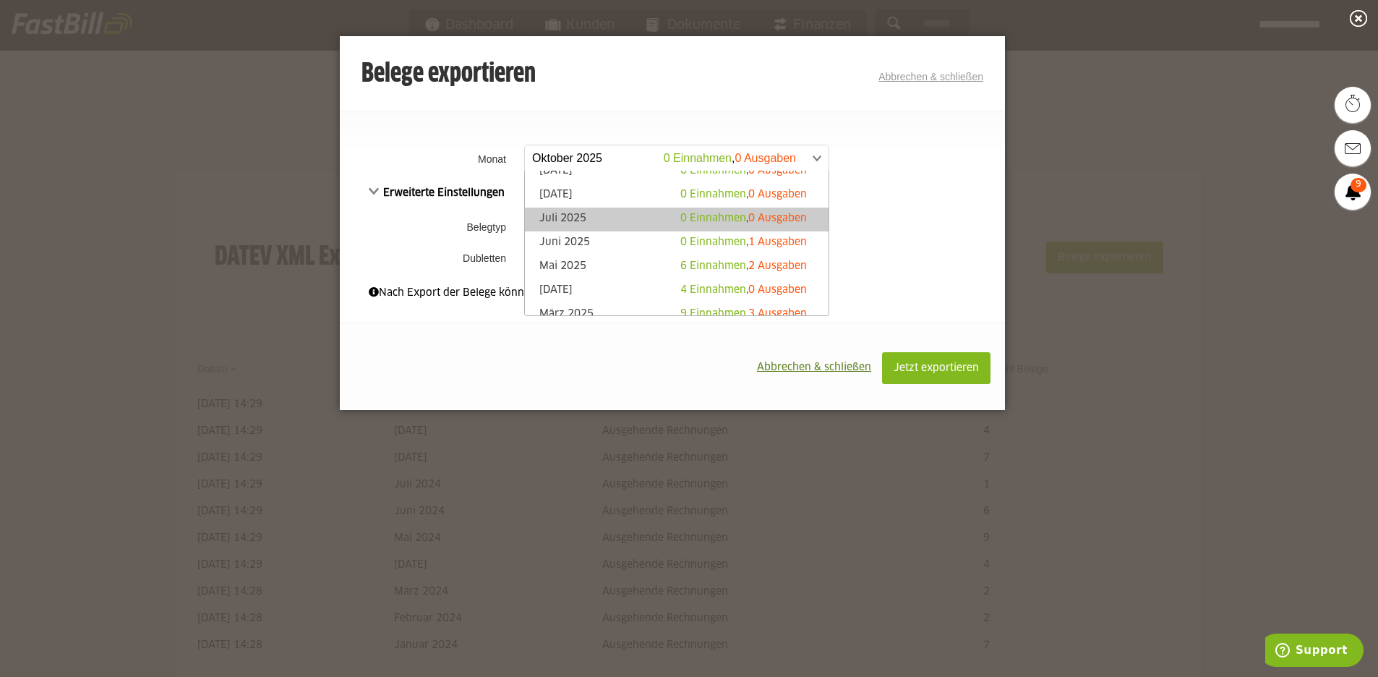
scroll to position [133, 0]
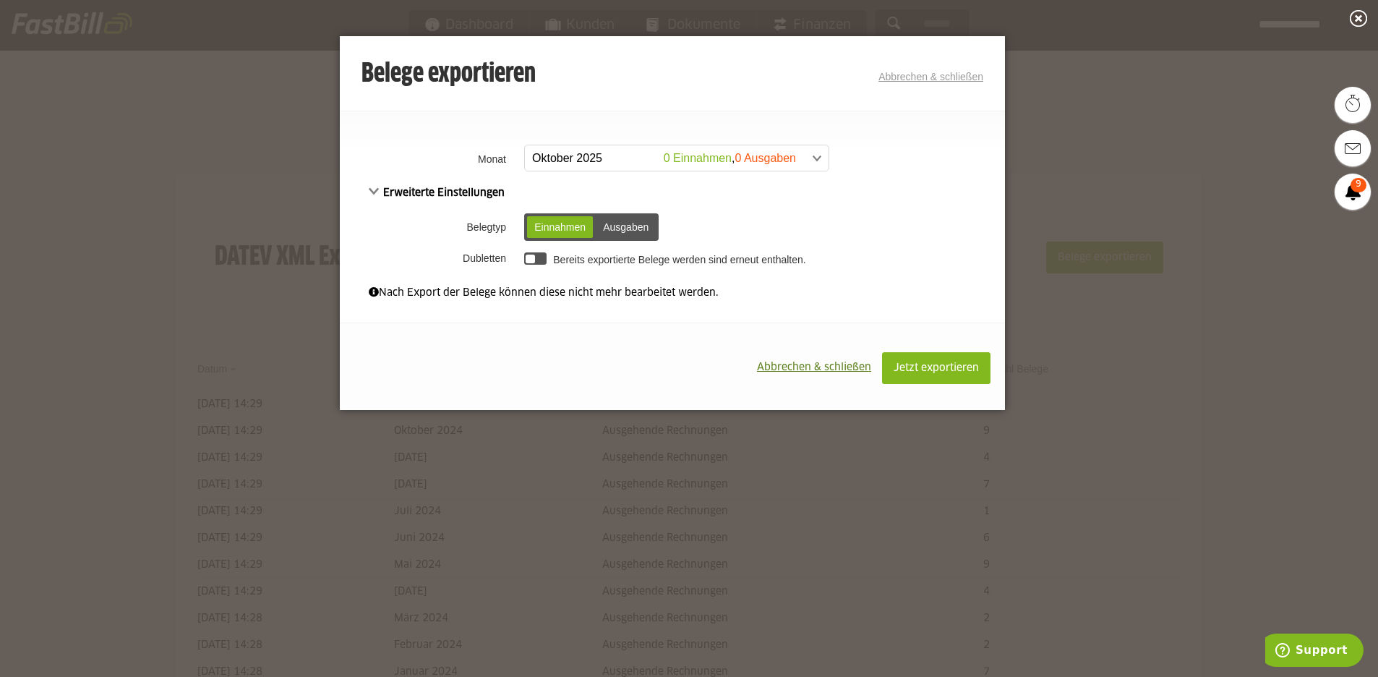
click at [600, 156] on span at bounding box center [670, 158] width 304 height 26
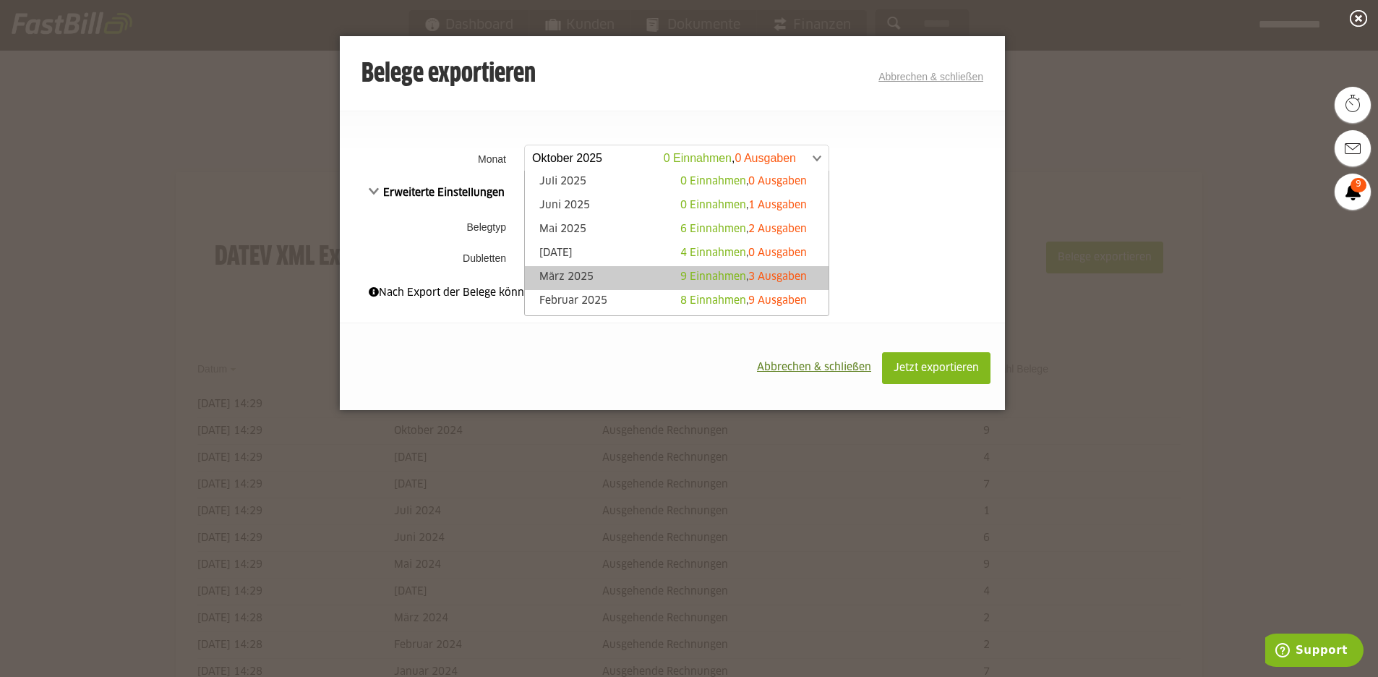
scroll to position [101, 0]
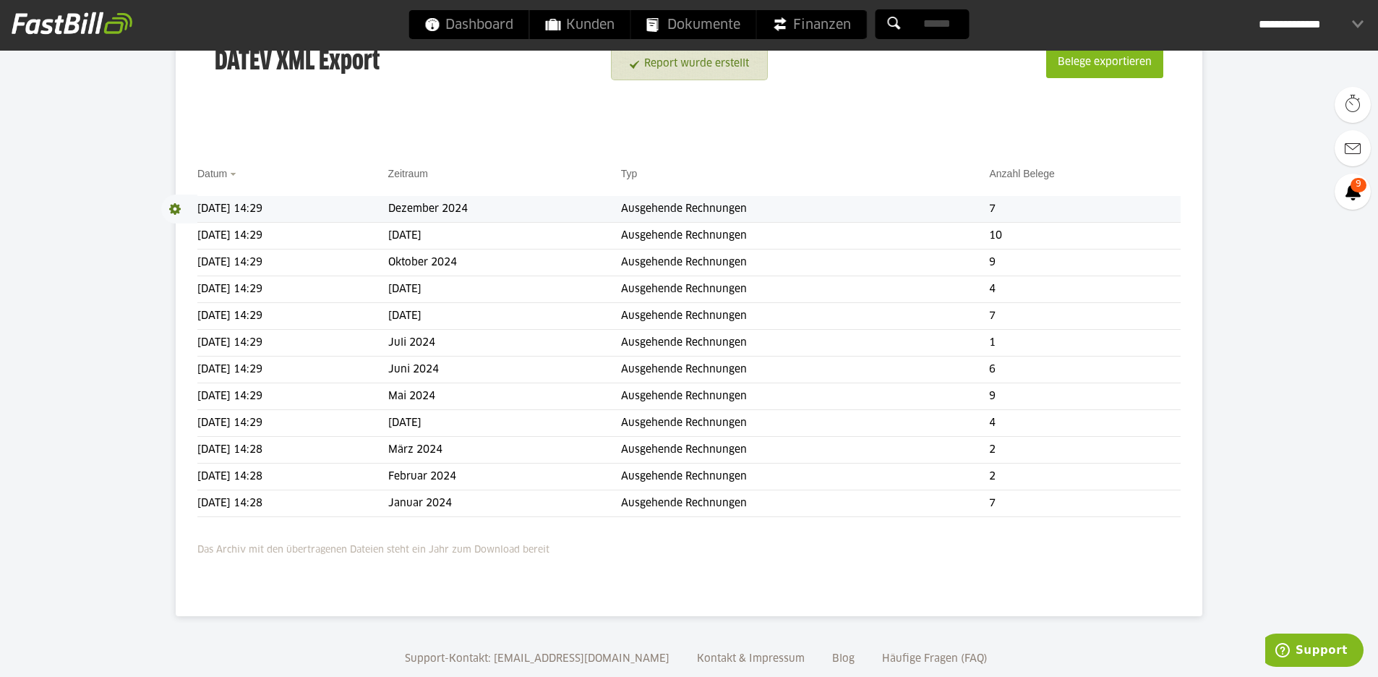
click at [176, 205] on span at bounding box center [179, 209] width 36 height 29
click at [176, 205] on span at bounding box center [175, 209] width 29 height 29
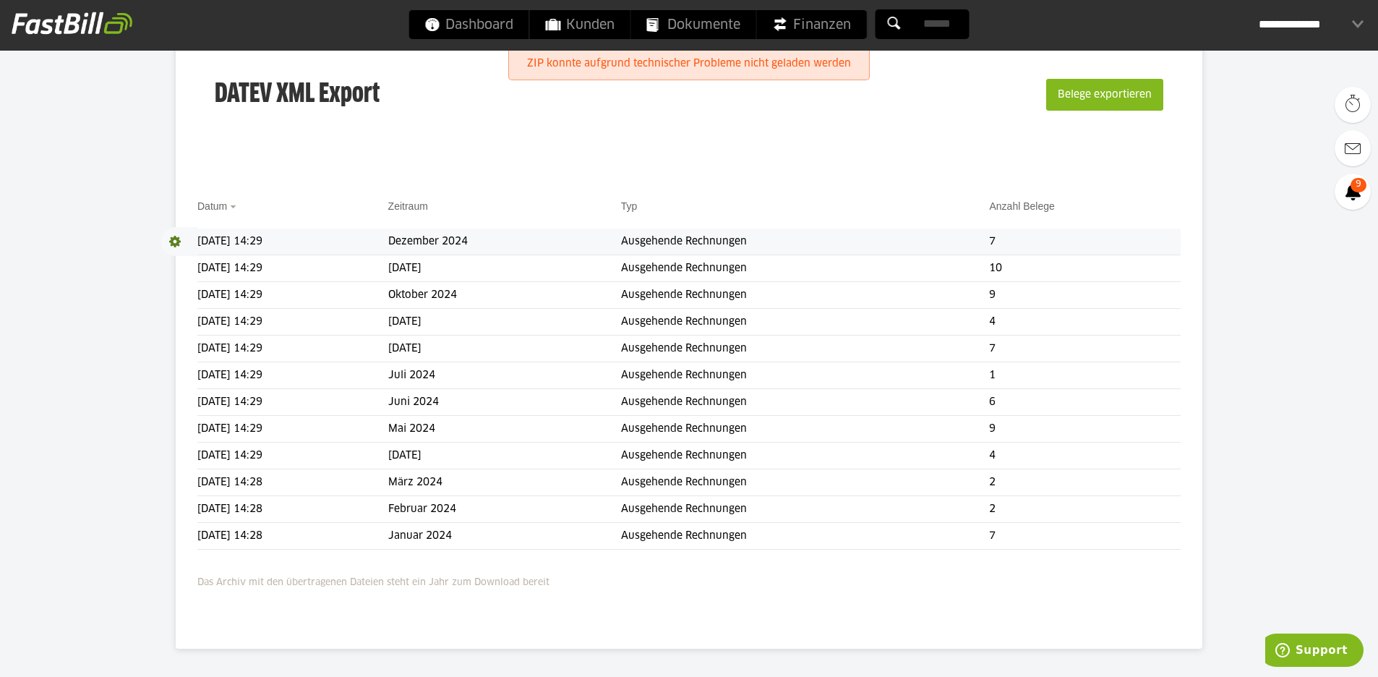
scroll to position [227, 0]
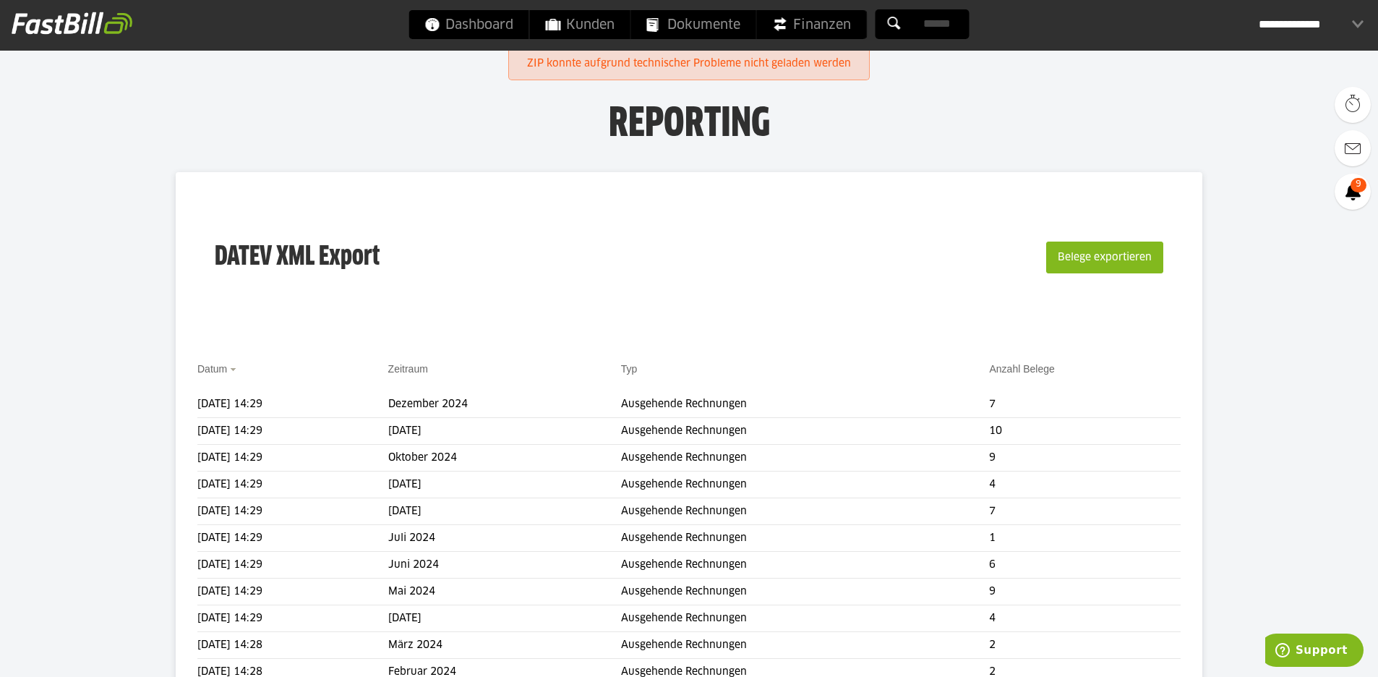
click at [697, 67] on link "ZIP konnte aufgrund technischer Probleme nicht geladen werden" at bounding box center [689, 64] width 324 height 27
click at [697, 66] on body "Dashboard Kunden Dokumente Finanzen Einstellungen" at bounding box center [689, 452] width 1378 height 904
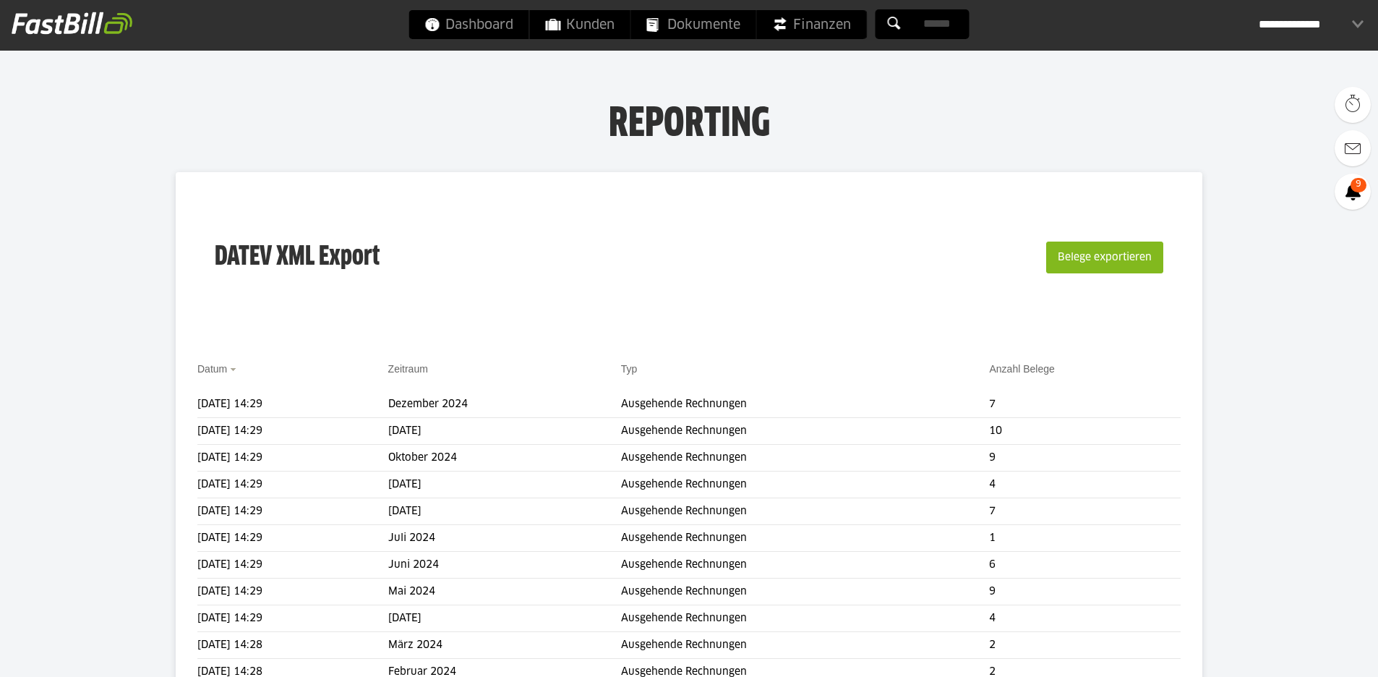
scroll to position [227, 0]
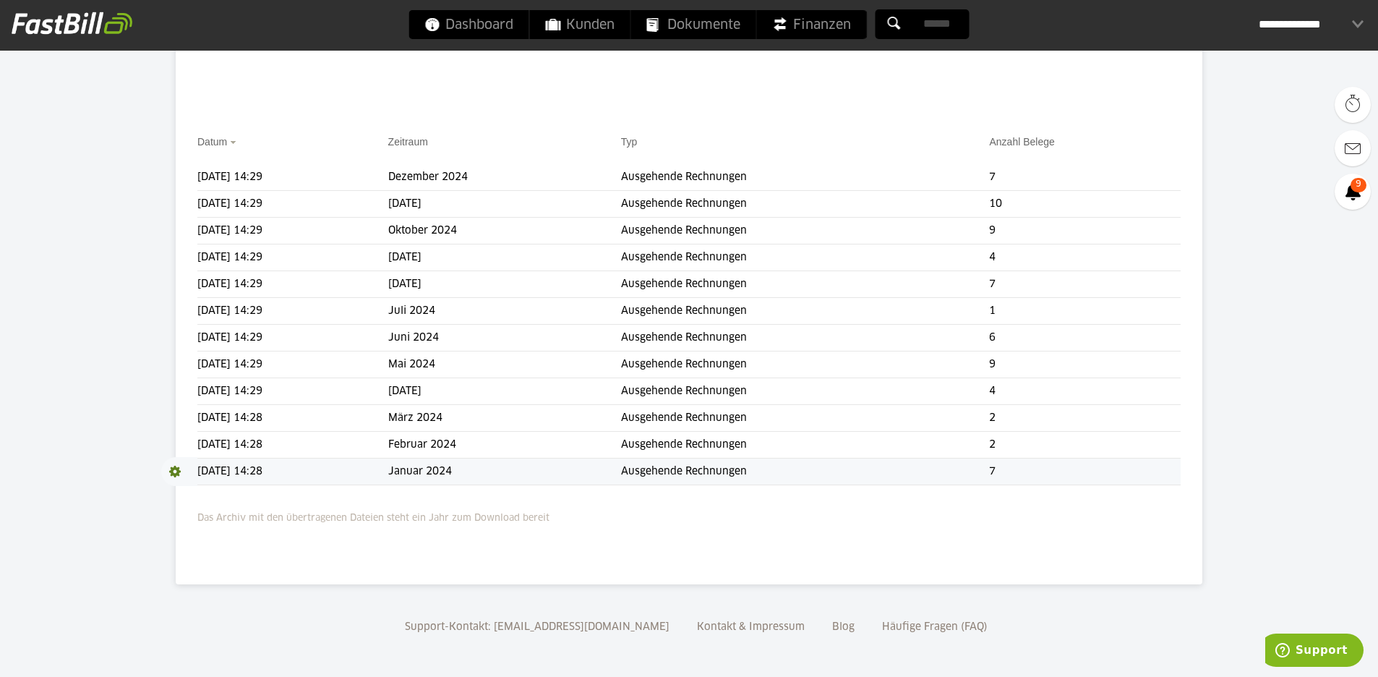
click at [176, 476] on span at bounding box center [179, 471] width 36 height 29
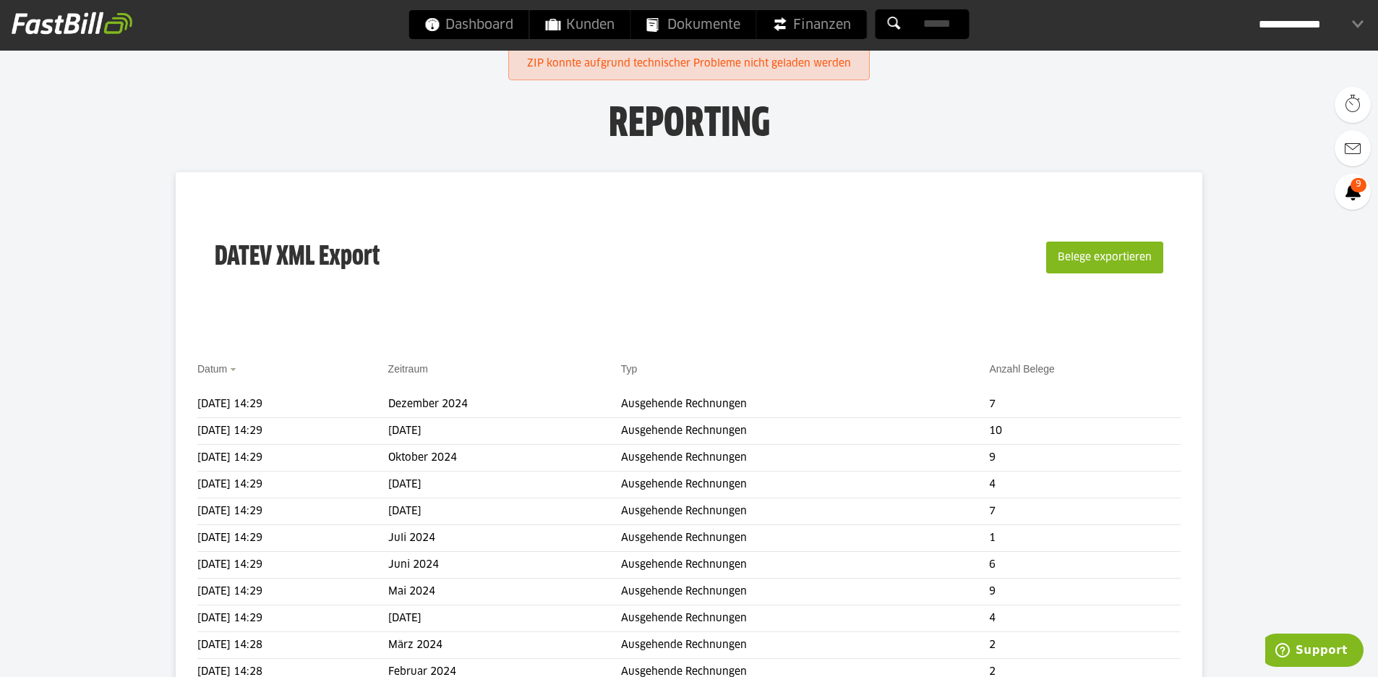
scroll to position [227, 0]
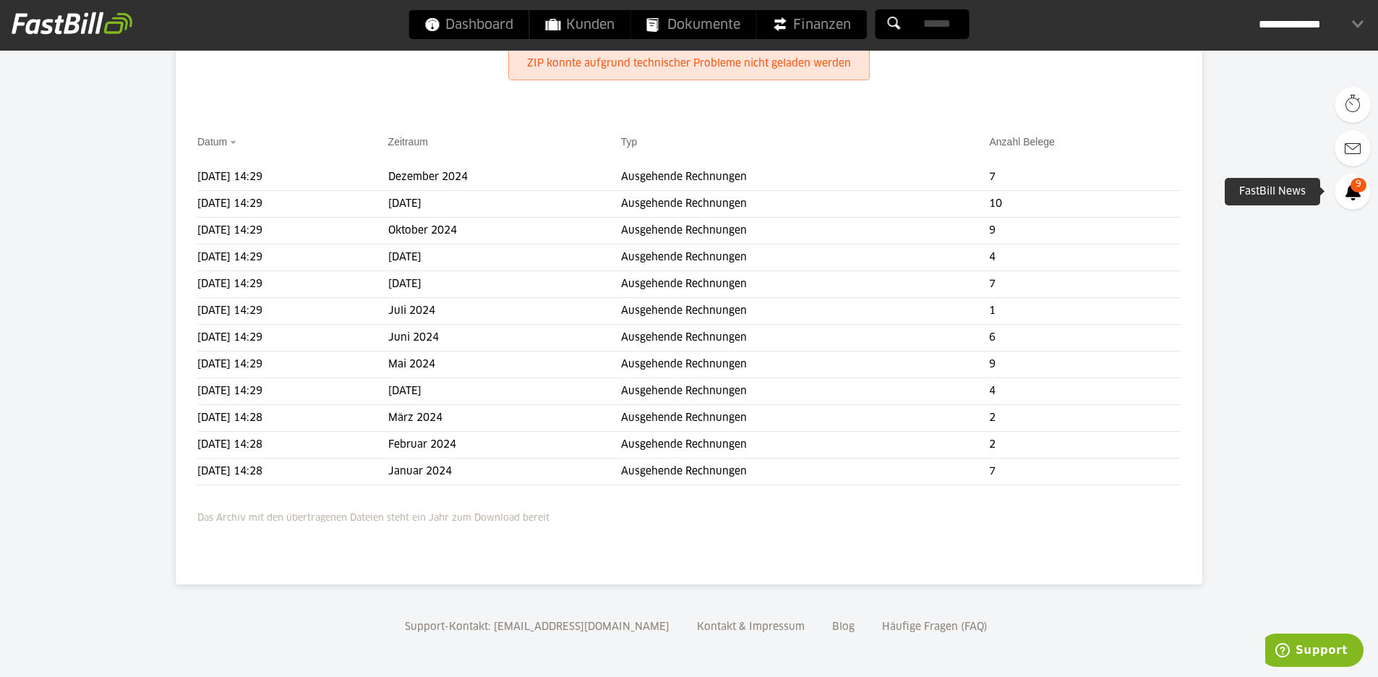
click at [1346, 187] on icon at bounding box center [1353, 191] width 15 height 17
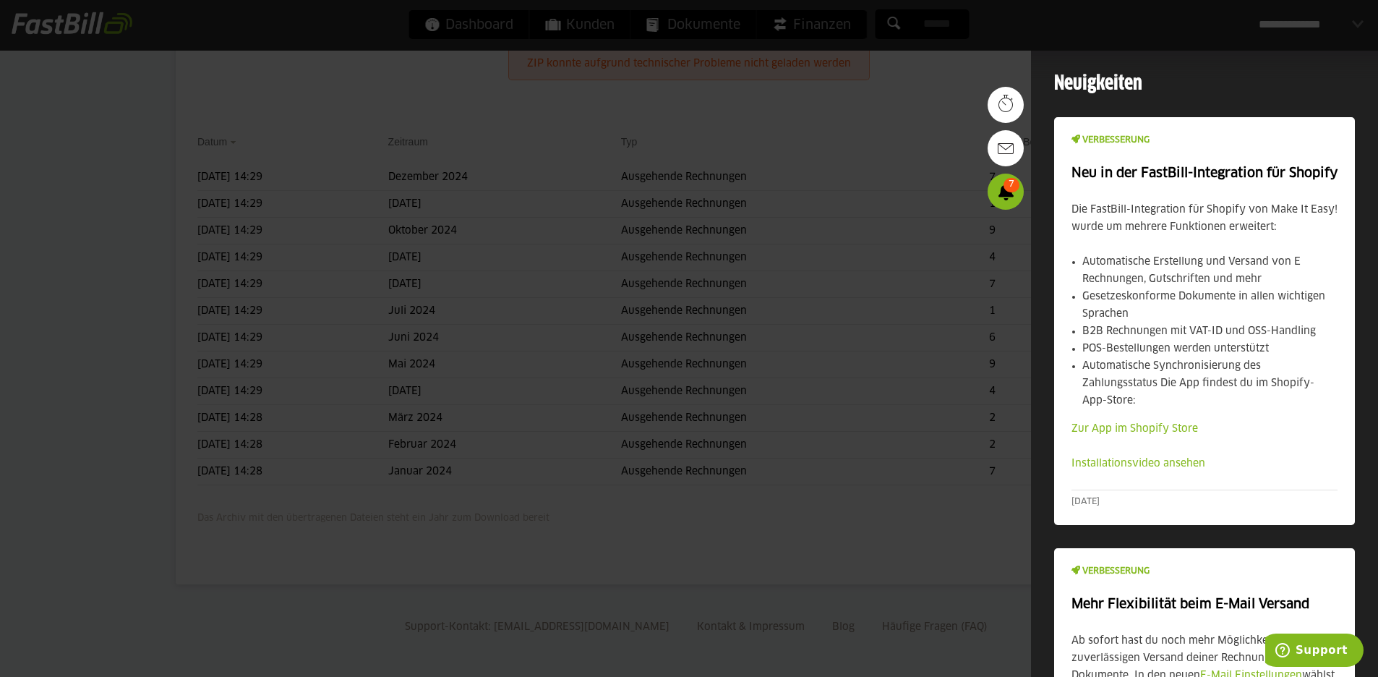
click at [623, 86] on div at bounding box center [689, 338] width 1378 height 677
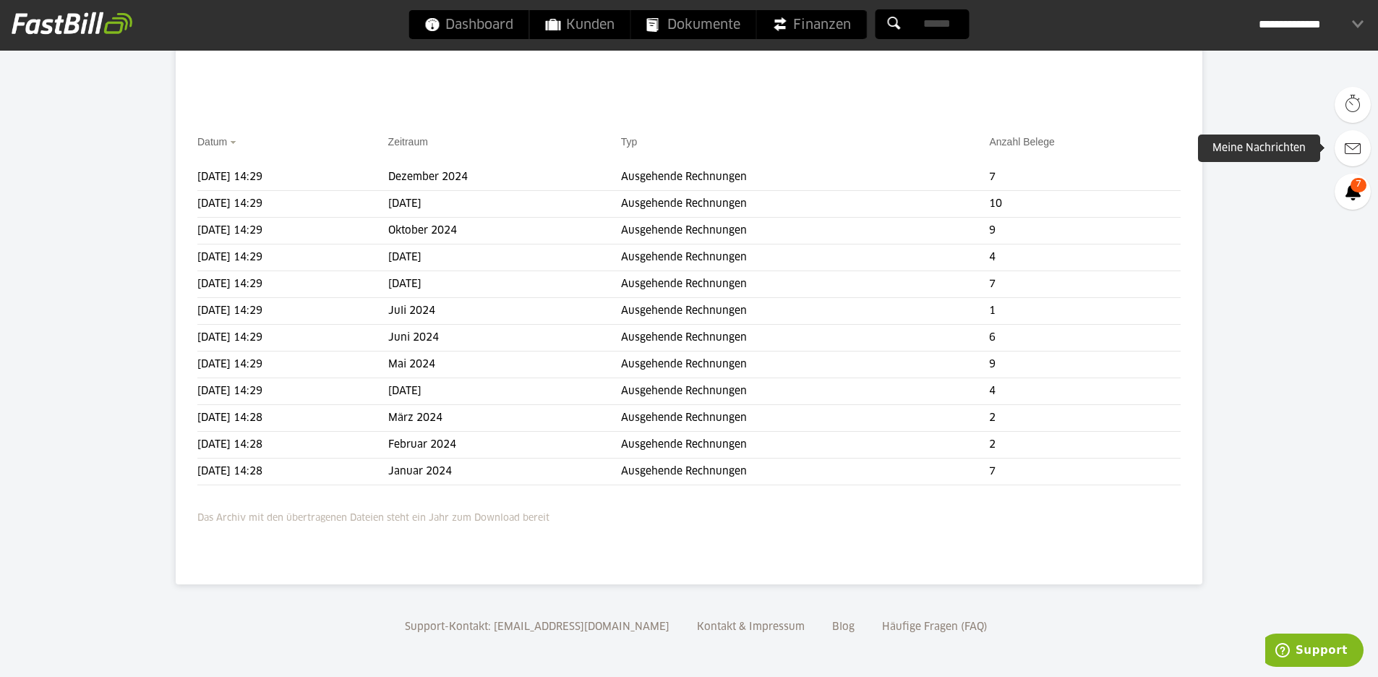
click at [1360, 148] on link at bounding box center [1353, 148] width 36 height 36
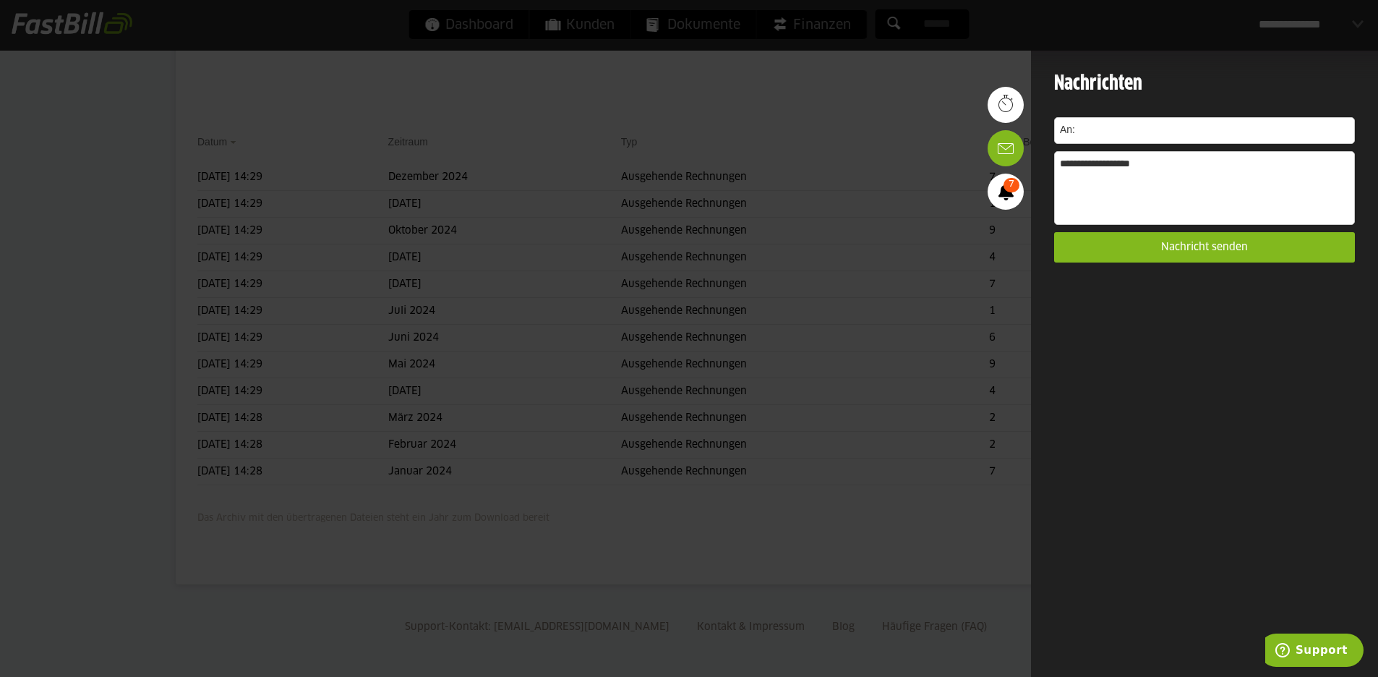
click at [960, 74] on div at bounding box center [689, 338] width 1378 height 677
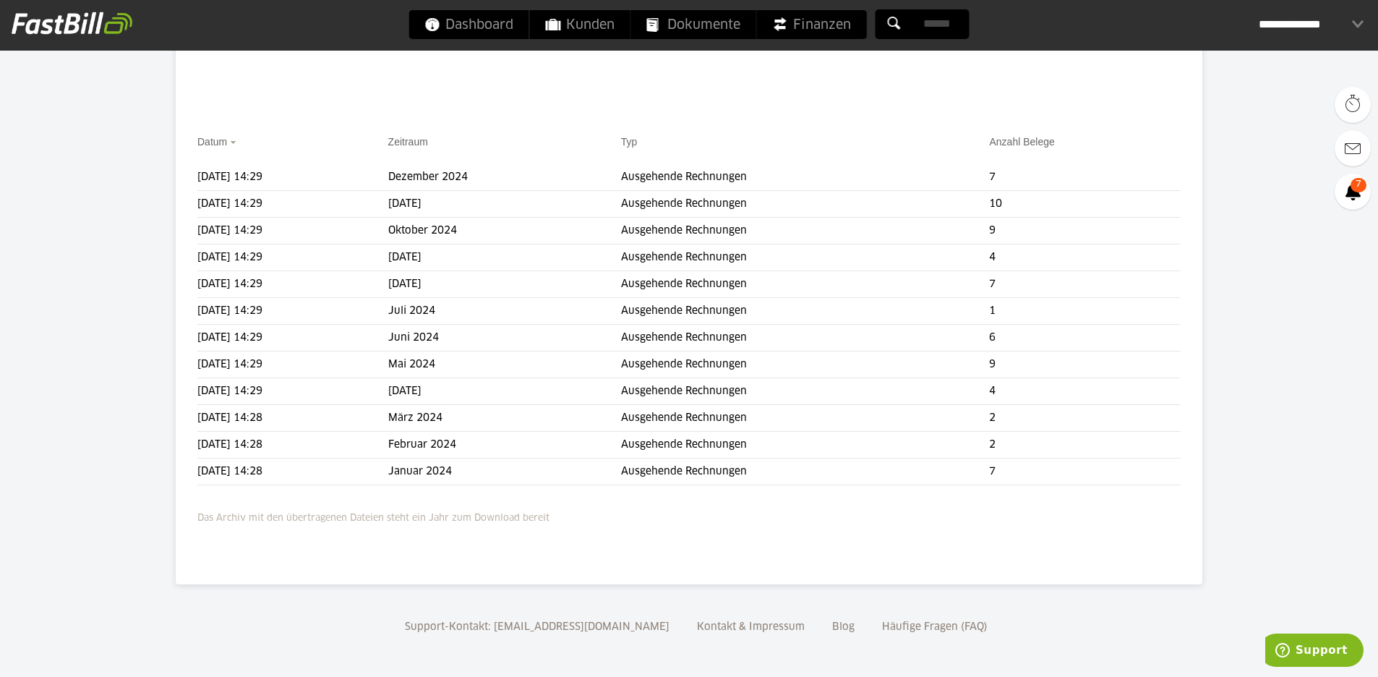
click at [1313, 29] on div "**********" at bounding box center [1311, 24] width 105 height 29
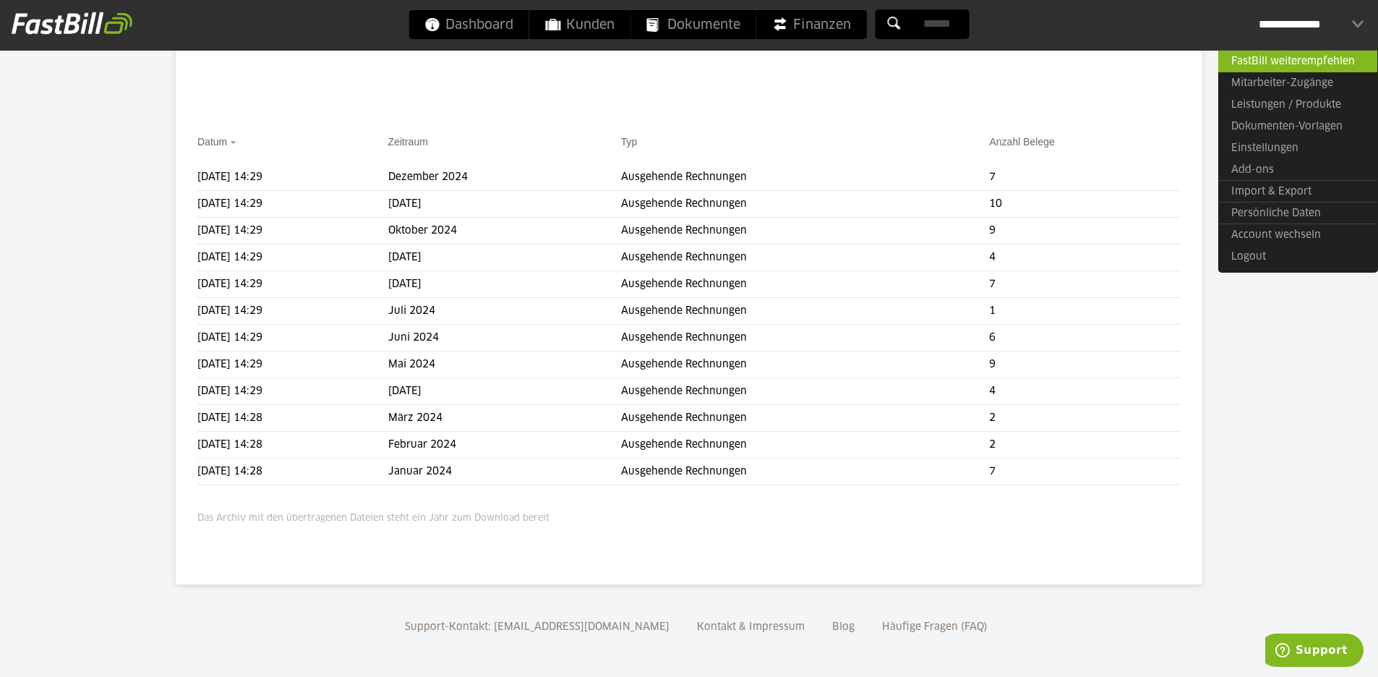
click at [1309, 29] on div "**********" at bounding box center [1311, 24] width 105 height 29
